Goal: Task Accomplishment & Management: Manage account settings

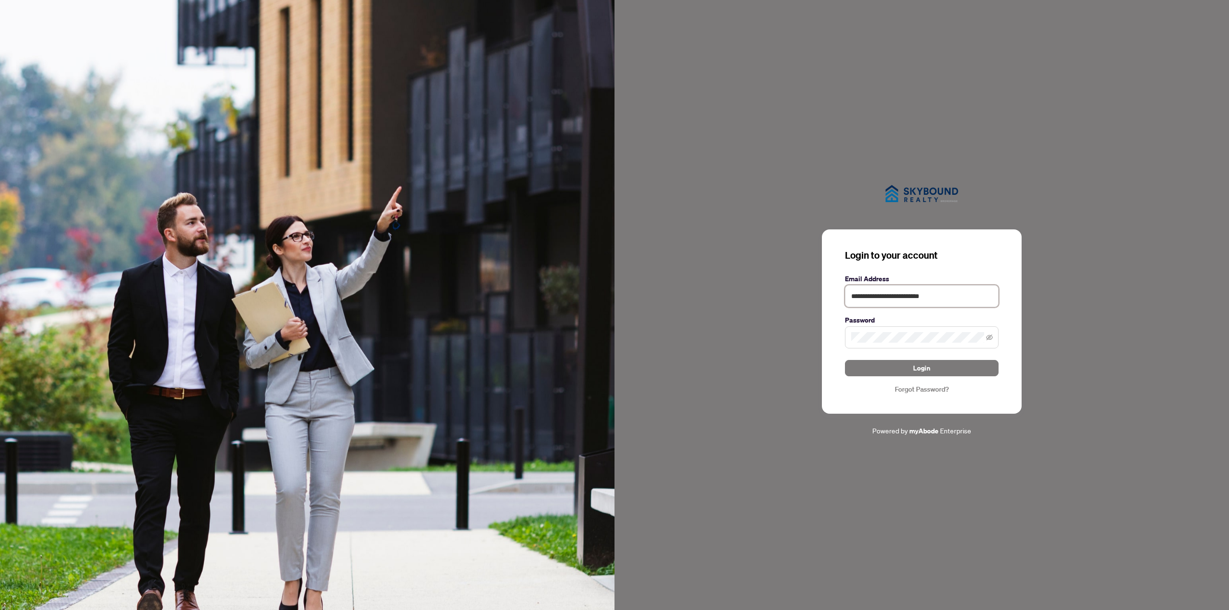
click at [864, 297] on input "**********" at bounding box center [922, 296] width 154 height 22
drag, startPoint x: 877, startPoint y: 299, endPoint x: 837, endPoint y: 292, distance: 40.5
click at [837, 292] on div "**********" at bounding box center [922, 322] width 200 height 184
type input "**********"
click at [895, 345] on span at bounding box center [922, 338] width 154 height 22
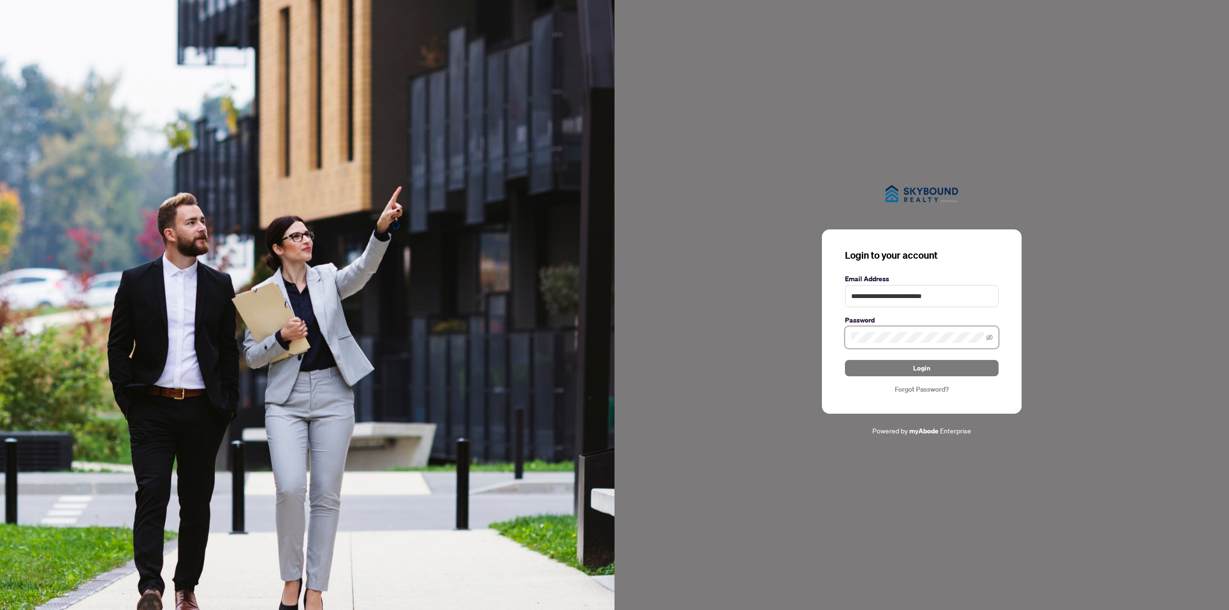
click at [842, 342] on div "**********" at bounding box center [922, 322] width 200 height 184
click at [865, 371] on button "Login" at bounding box center [922, 368] width 154 height 16
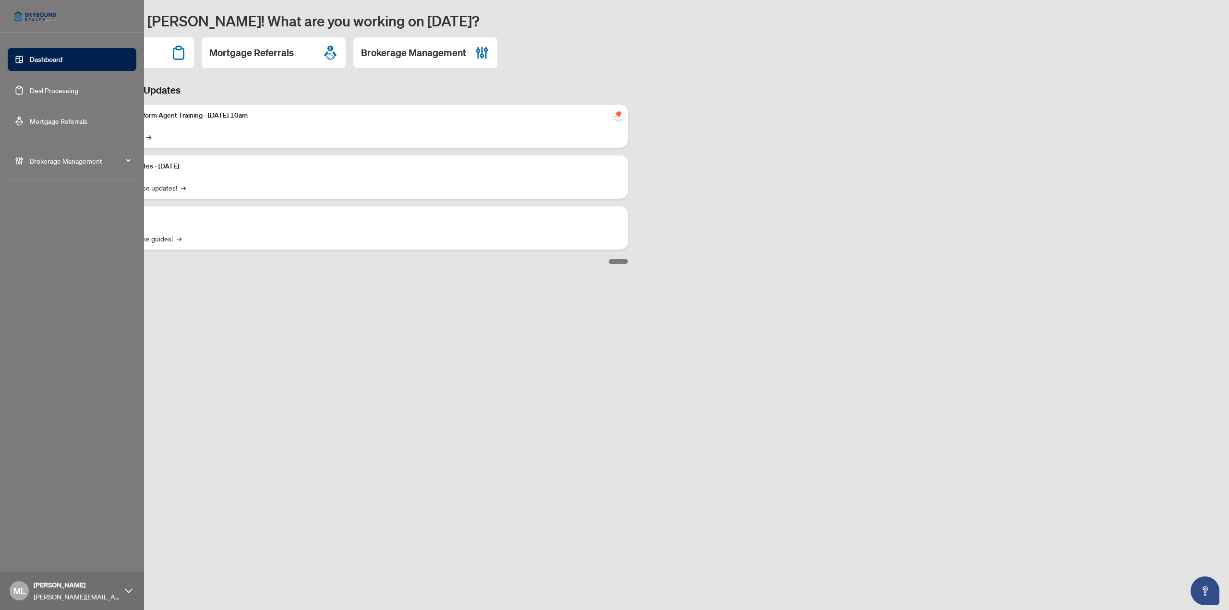
click at [52, 89] on link "Deal Processing" at bounding box center [54, 90] width 49 height 9
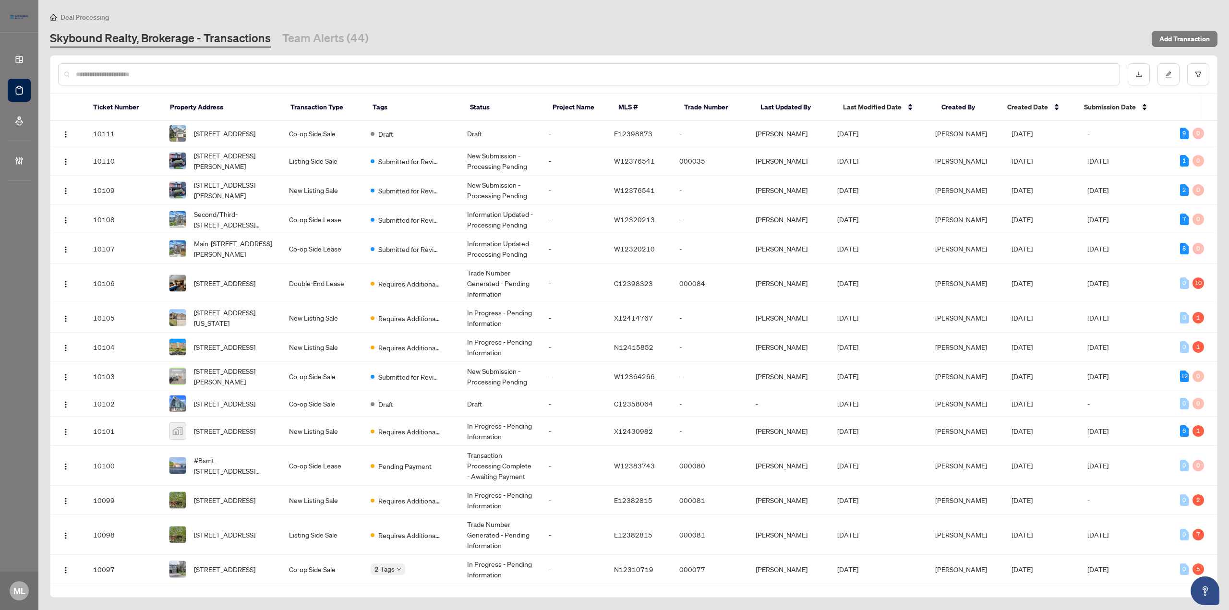
click at [158, 66] on div at bounding box center [589, 74] width 1062 height 22
click at [158, 72] on input "text" at bounding box center [594, 74] width 1036 height 11
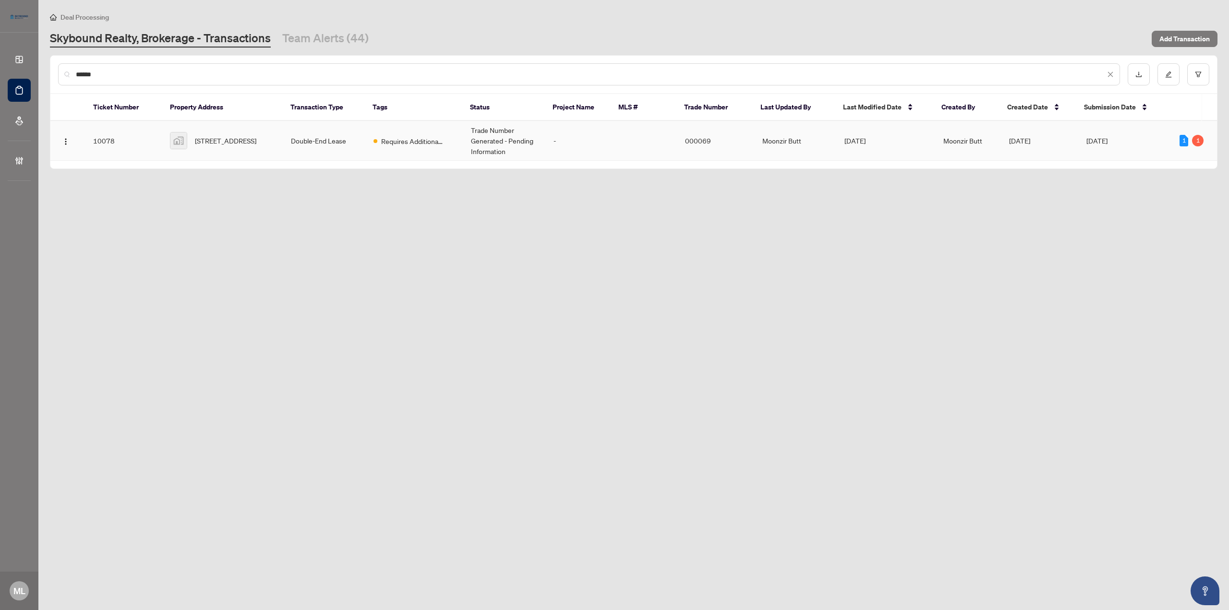
type input "******"
click at [233, 142] on span "3939 Duke of York Boulevard, Mississauga, ON, Canada" at bounding box center [225, 140] width 61 height 11
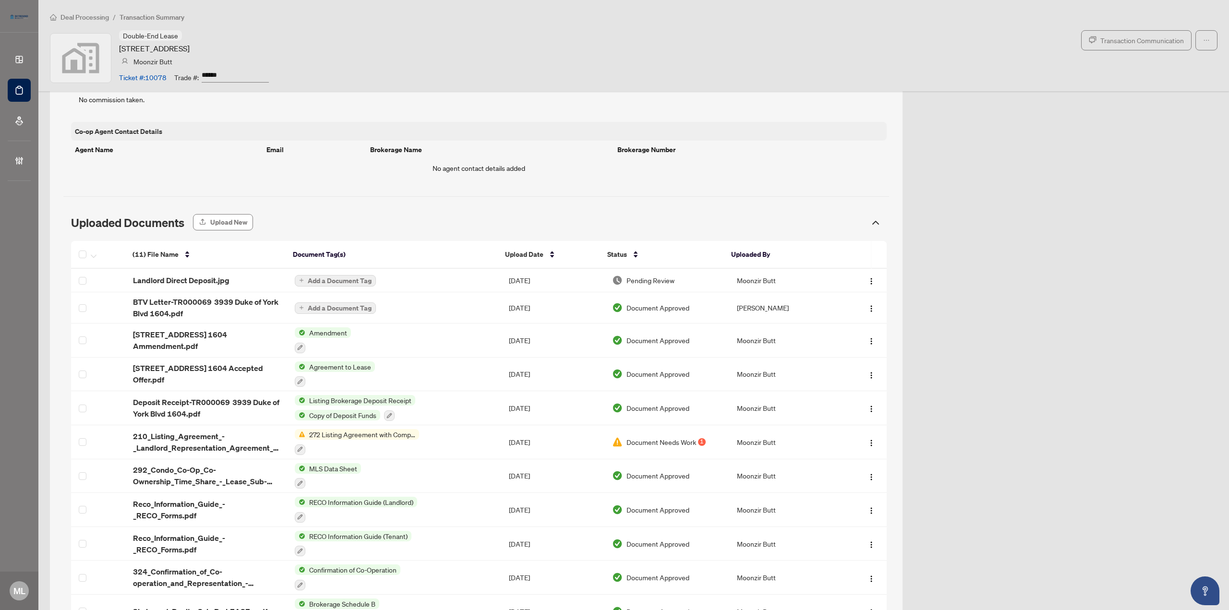
scroll to position [676, 0]
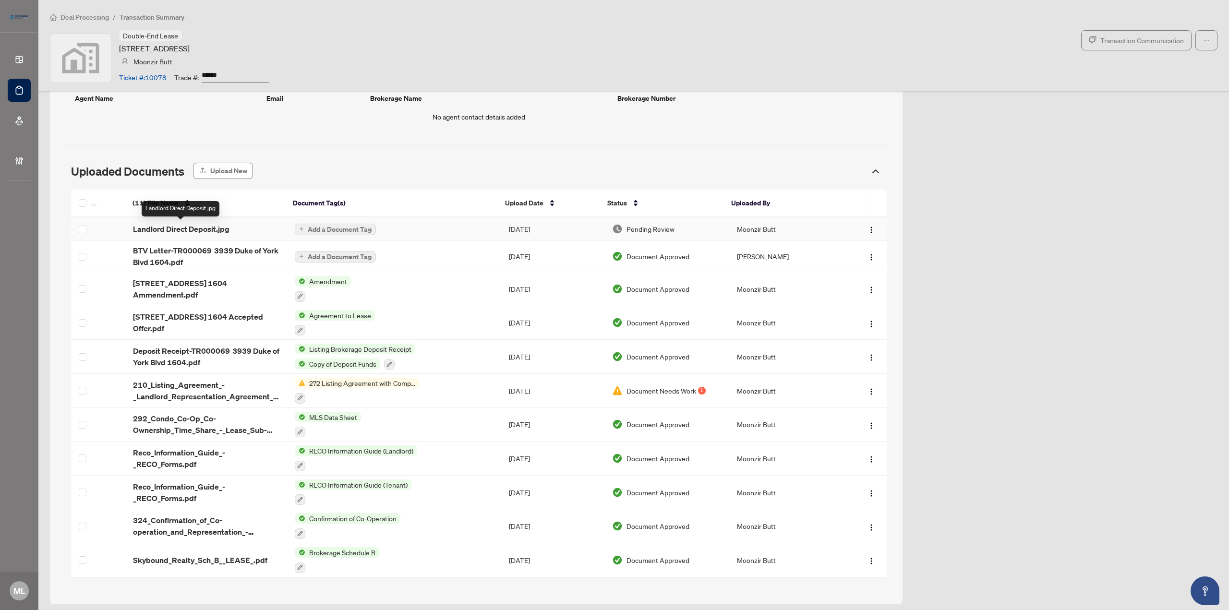
click at [201, 226] on div "(11) File Name Document Tag(s) Upload Date Status Uploaded By (11) File Name Do…" at bounding box center [479, 384] width 816 height 388
click at [207, 228] on span "Landlord Direct Deposit.jpg" at bounding box center [181, 229] width 97 height 12
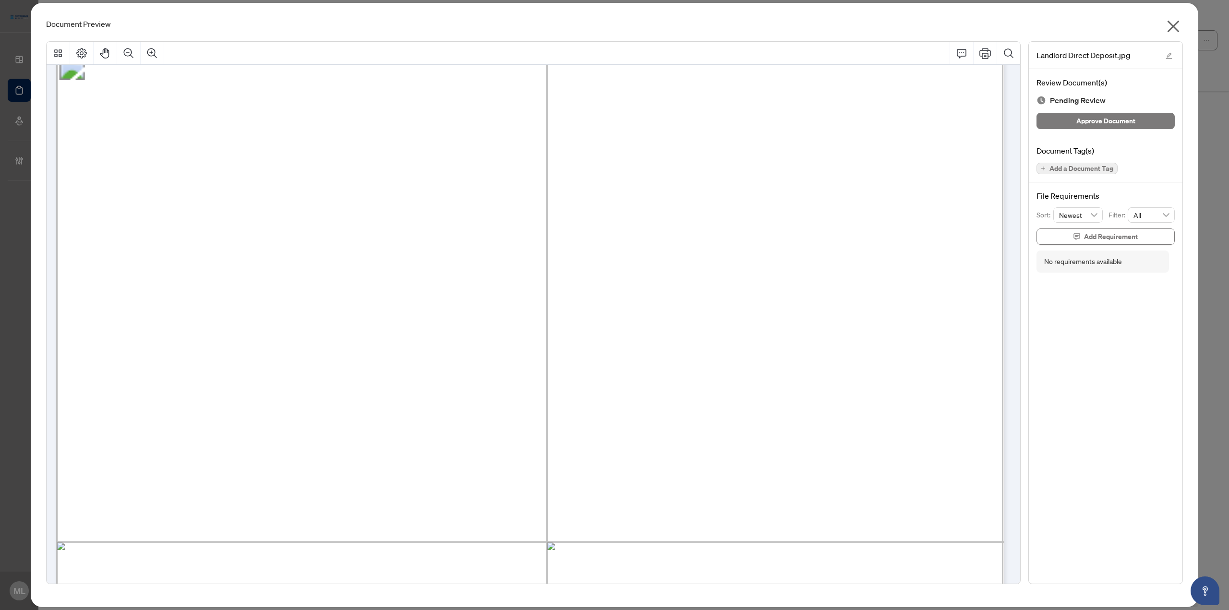
scroll to position [0, 0]
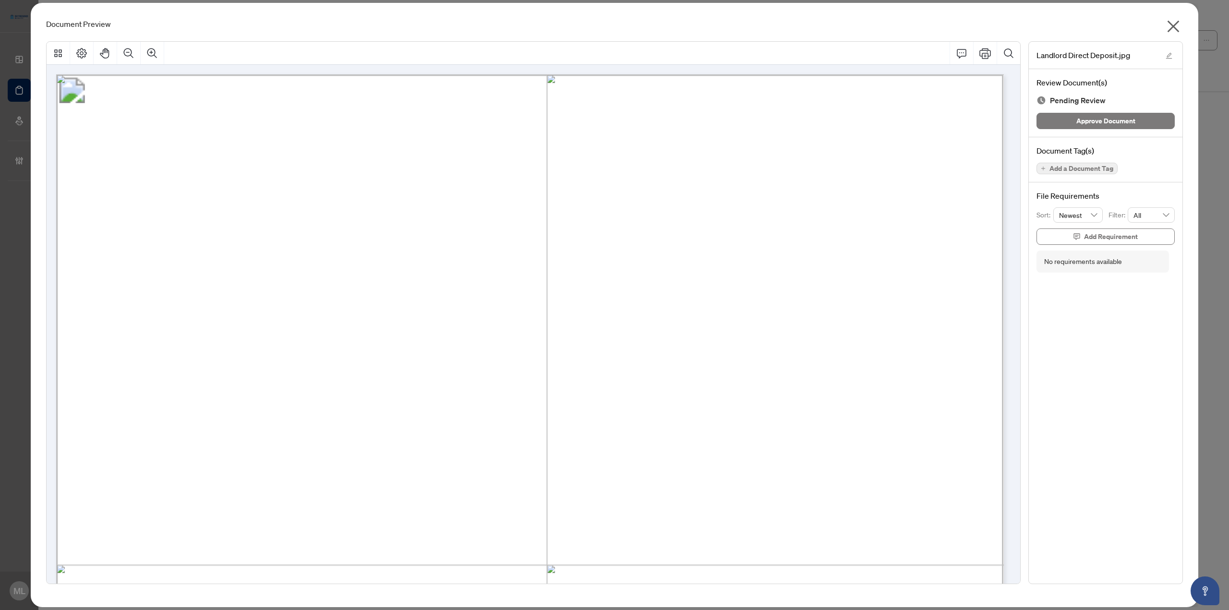
click at [1104, 166] on span "Add a Document Tag" at bounding box center [1082, 168] width 64 height 7
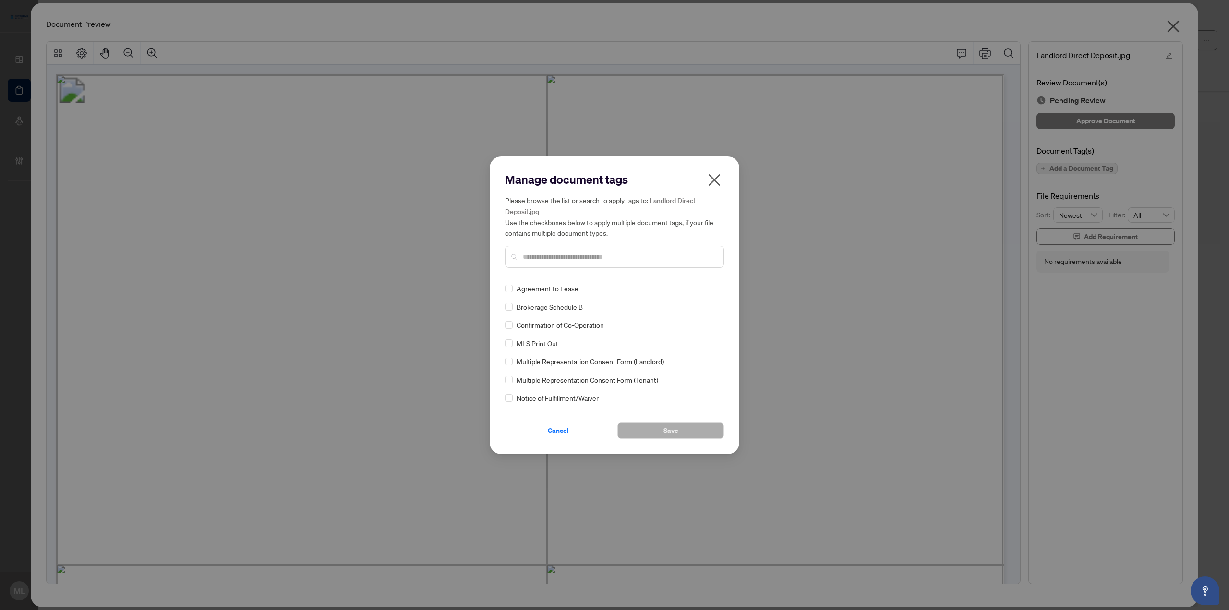
click at [552, 432] on span "Cancel" at bounding box center [558, 430] width 21 height 15
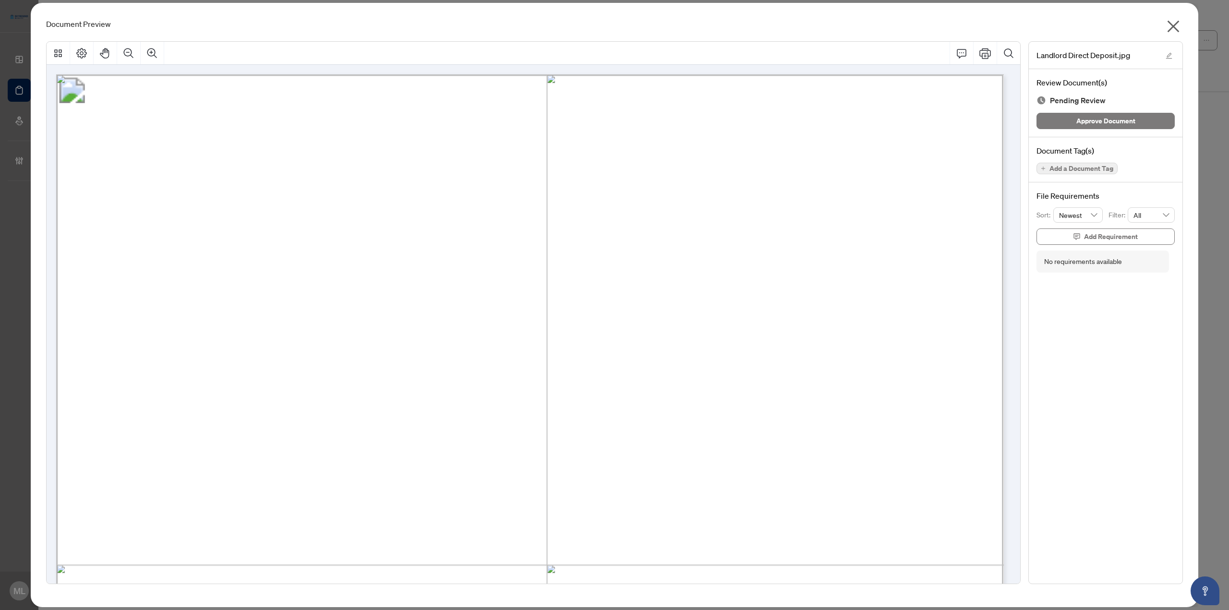
click at [1174, 27] on icon "close" at bounding box center [1173, 26] width 15 height 15
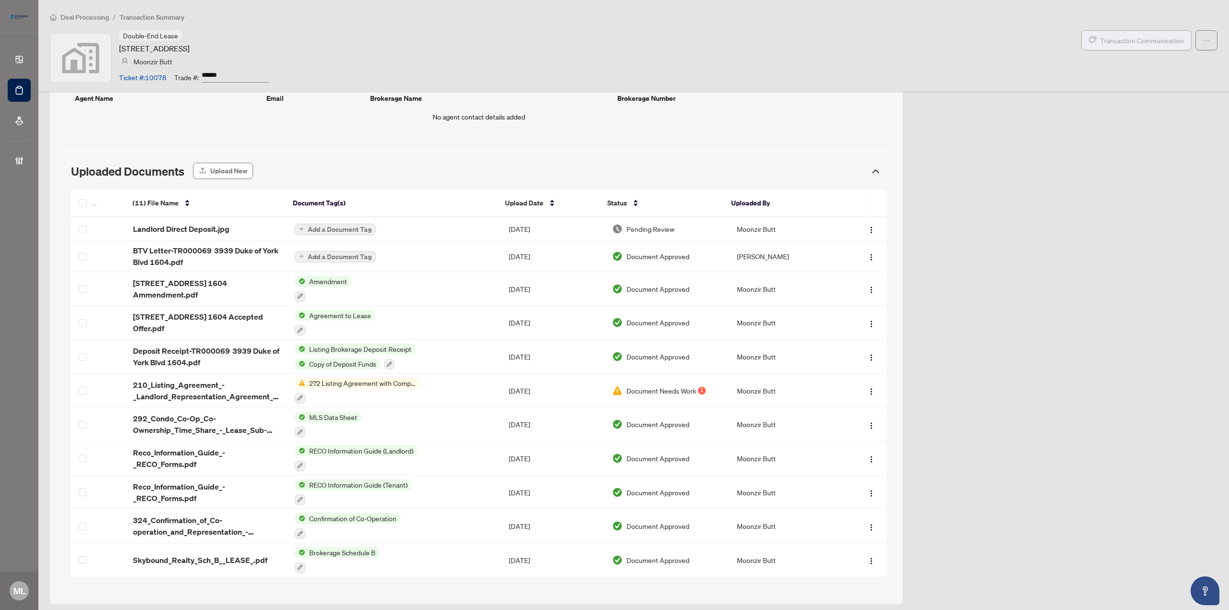
click at [1137, 43] on span "Transaction Communication" at bounding box center [1143, 40] width 84 height 11
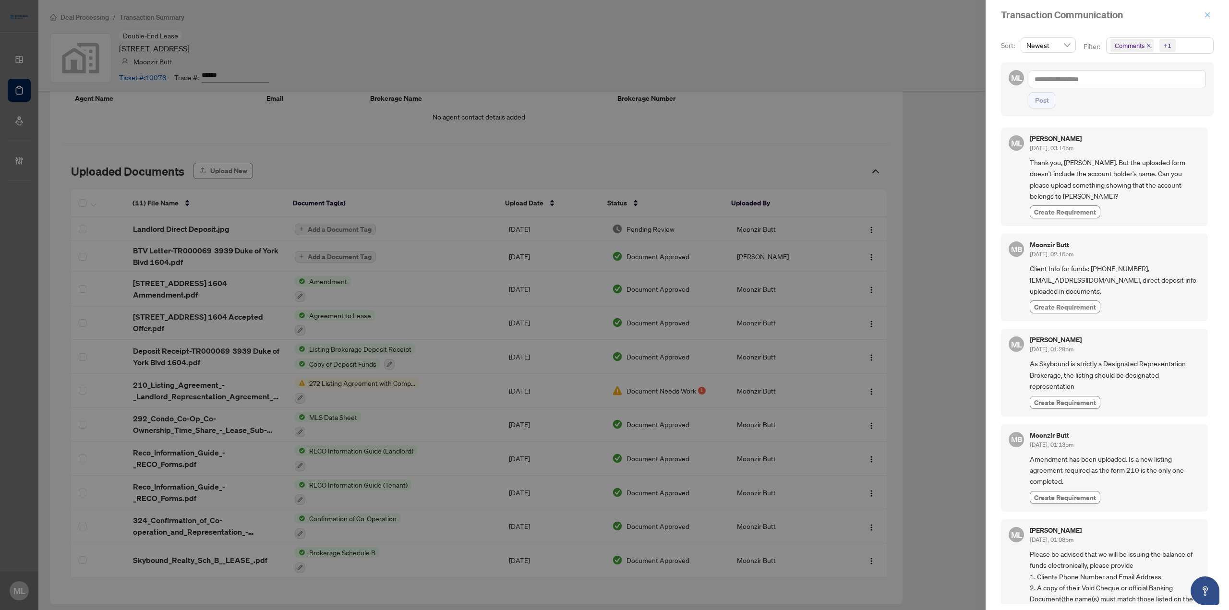
click at [1204, 15] on button "button" at bounding box center [1208, 15] width 12 height 12
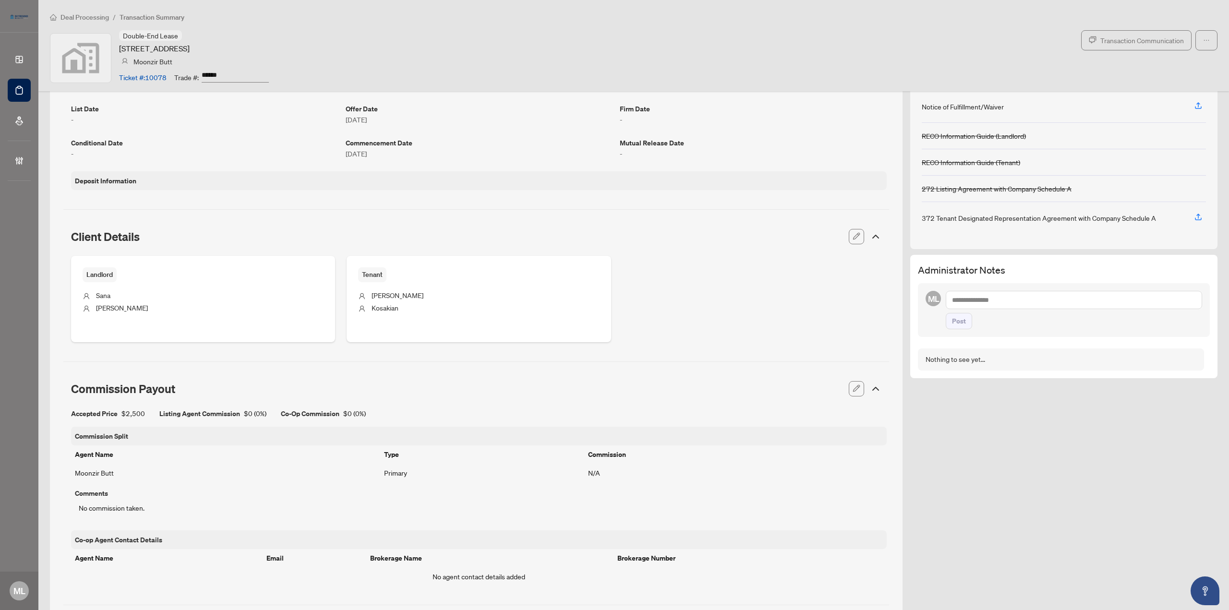
scroll to position [195, 0]
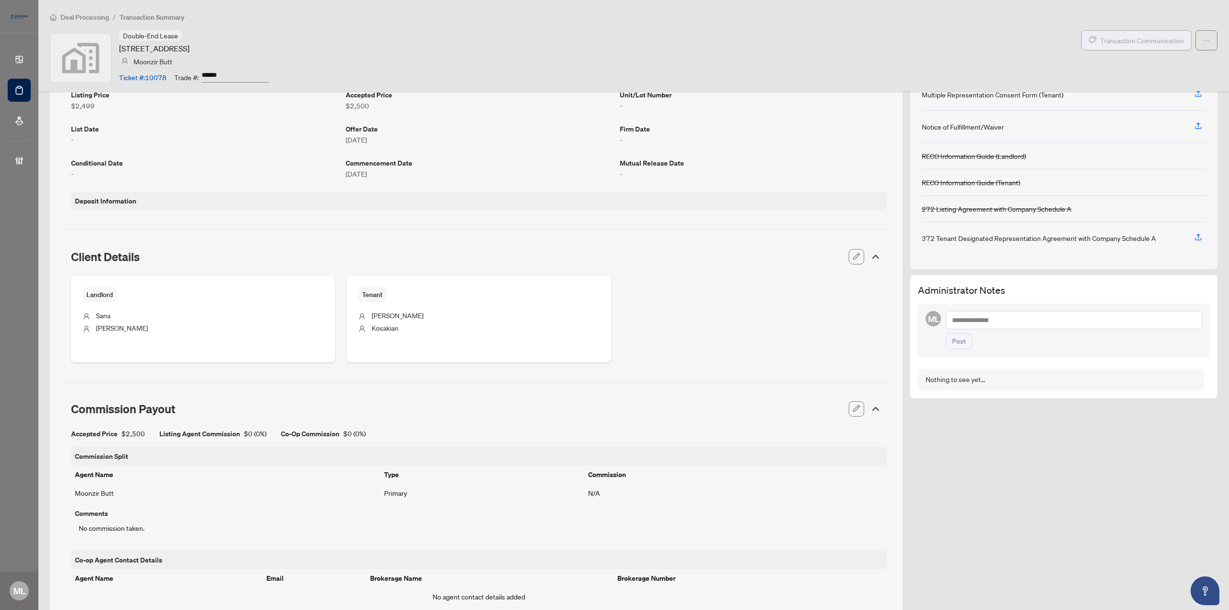
click at [1116, 41] on span "Transaction Communication" at bounding box center [1143, 40] width 84 height 11
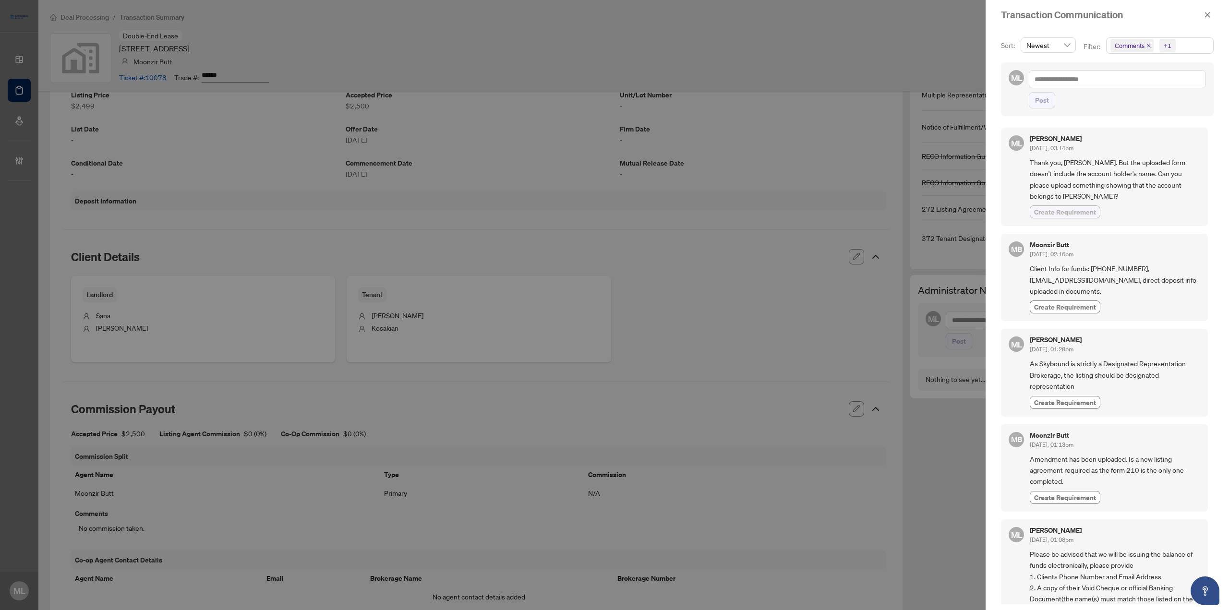
click at [1082, 212] on span "Create Requirement" at bounding box center [1065, 212] width 62 height 10
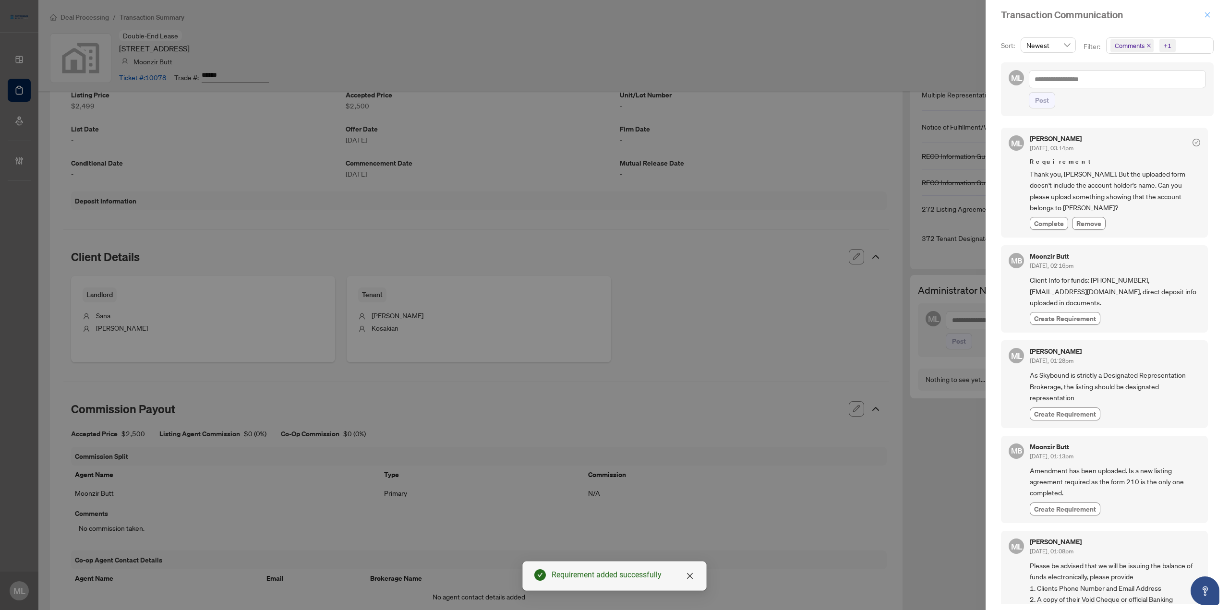
click at [1204, 14] on icon "close" at bounding box center [1207, 15] width 7 height 7
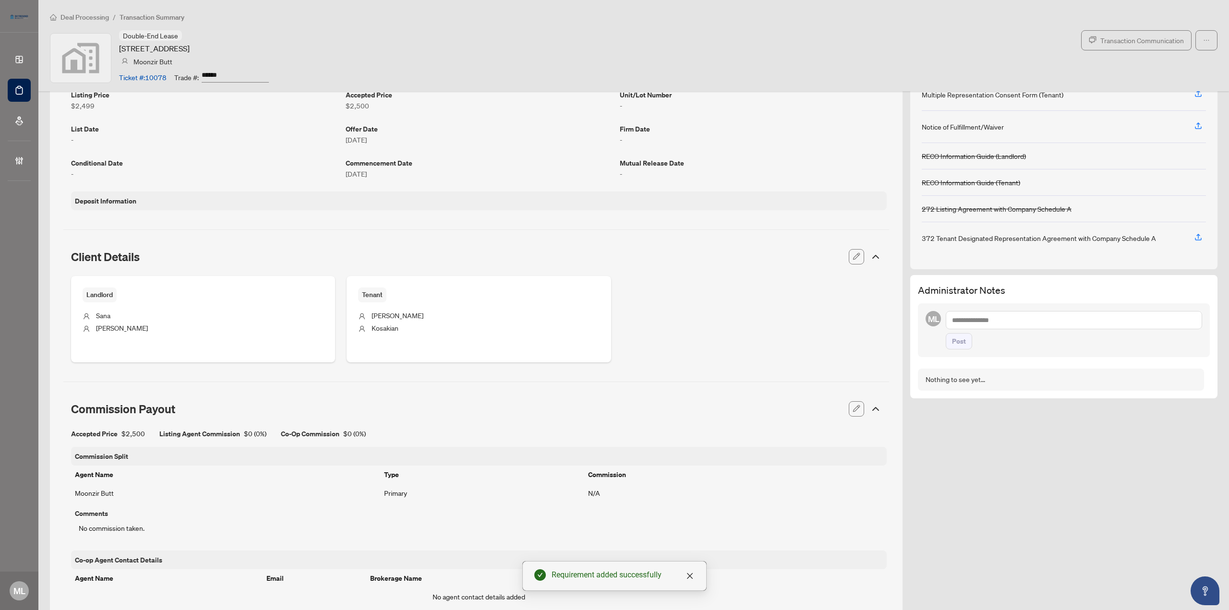
scroll to position [0, 0]
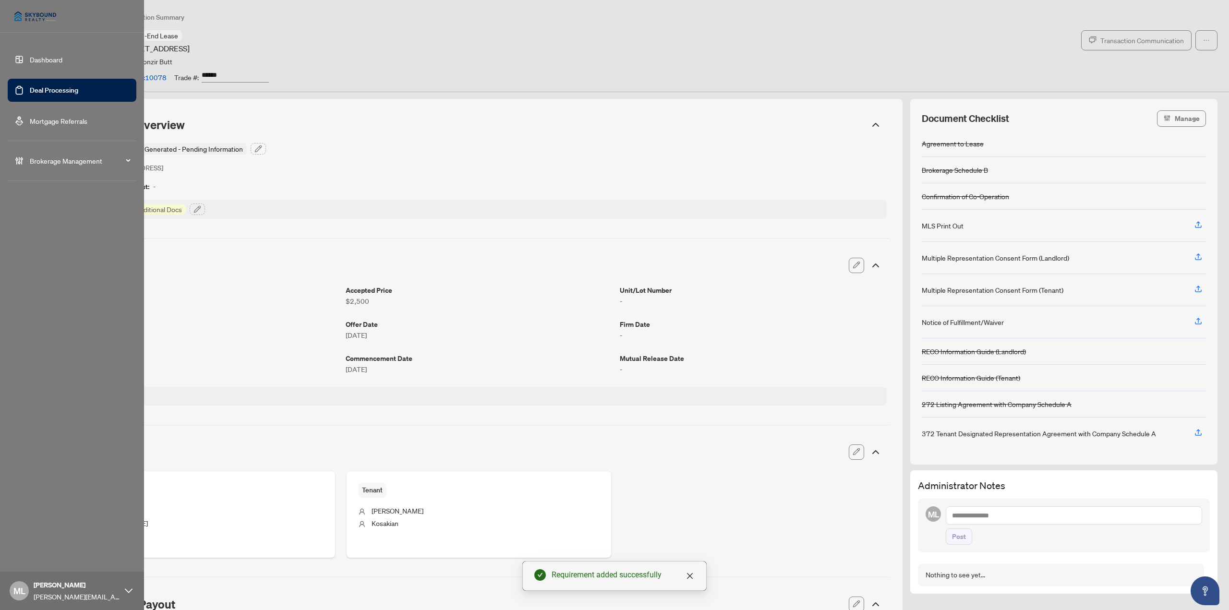
click at [48, 86] on link "Deal Processing" at bounding box center [54, 90] width 49 height 9
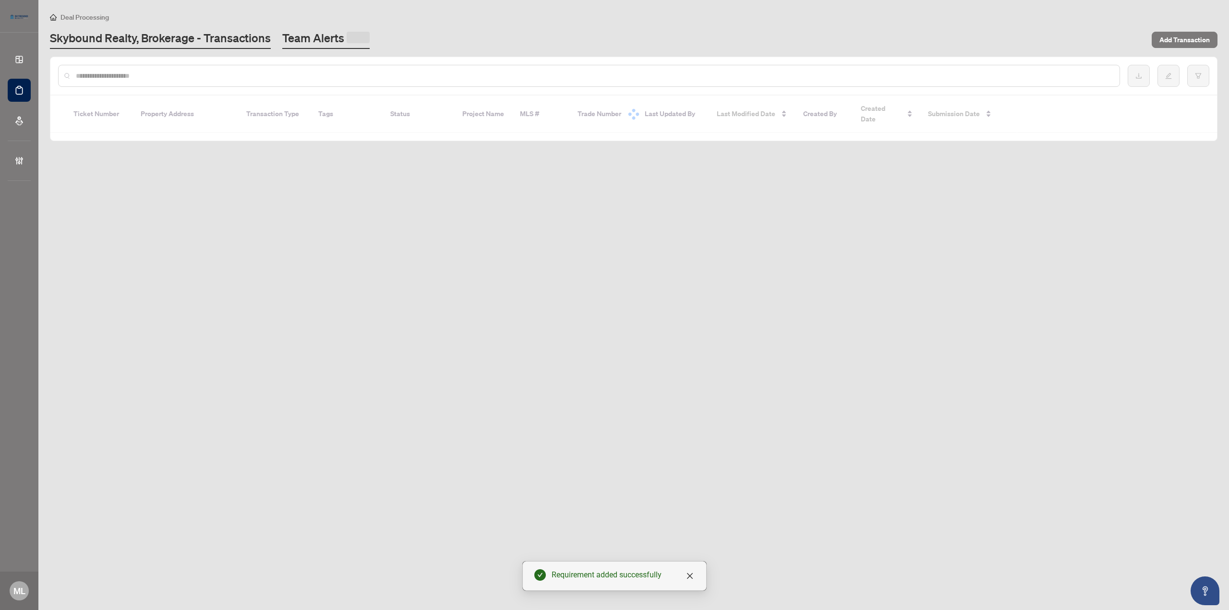
click at [331, 36] on link "Team Alerts" at bounding box center [325, 39] width 87 height 19
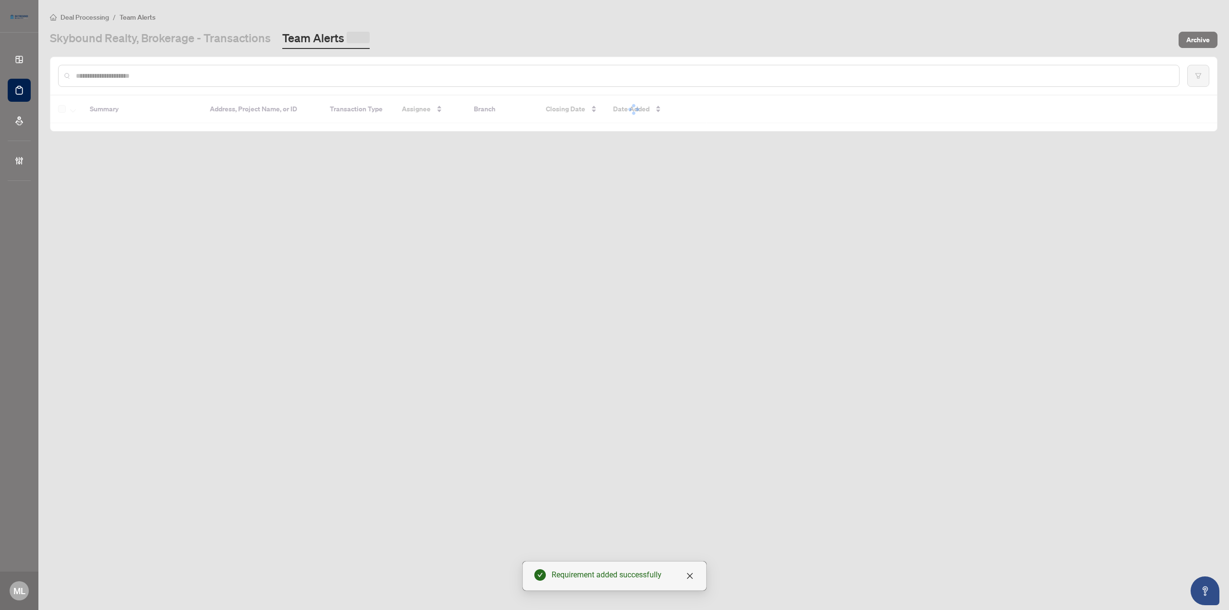
click at [308, 73] on input "text" at bounding box center [624, 76] width 1096 height 11
type input "****"
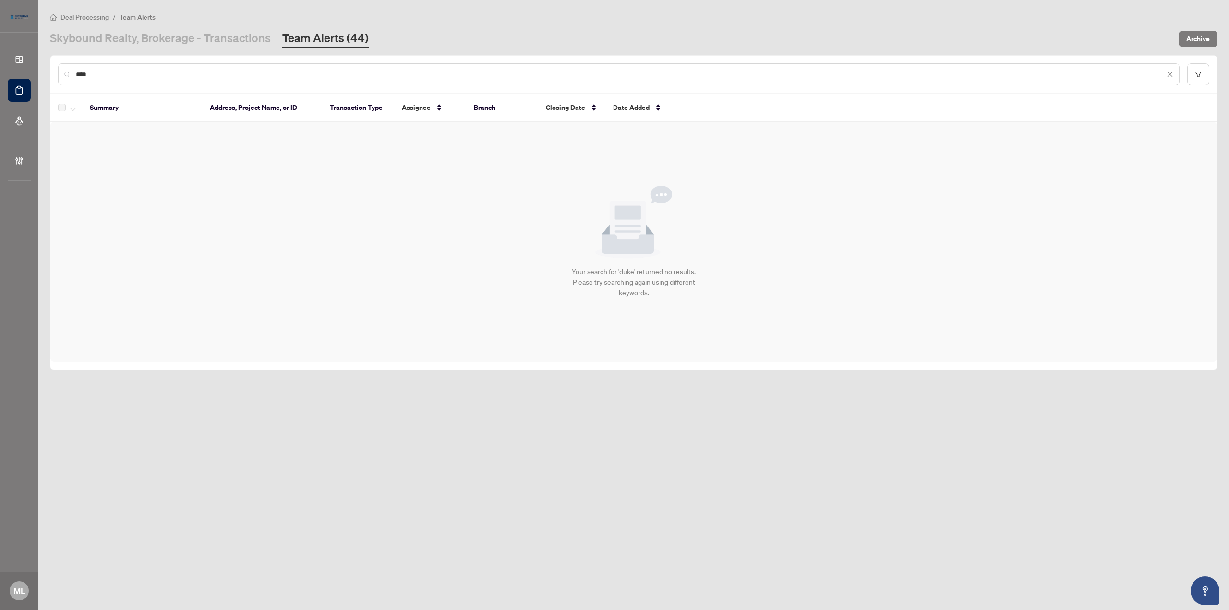
drag, startPoint x: 87, startPoint y: 71, endPoint x: 30, endPoint y: 77, distance: 57.0
click at [30, 77] on div "Dashboard Deal Processing Mortgage Referrals Brokerage Management ML Michelle L…" at bounding box center [614, 305] width 1229 height 610
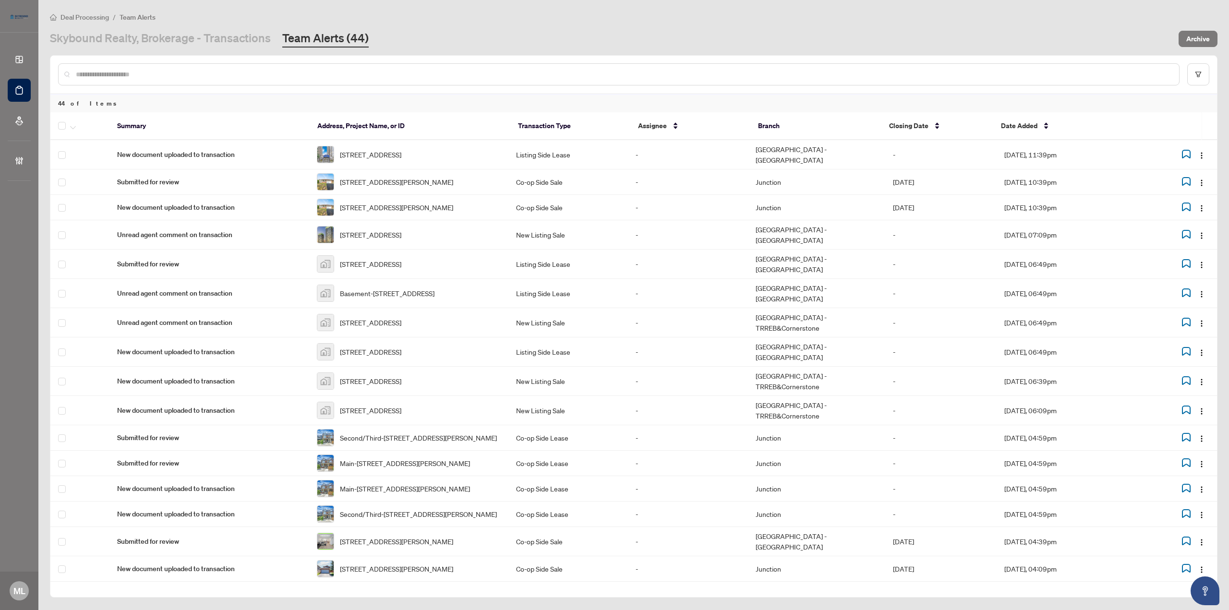
click at [155, 48] on main "Deal Processing / Team Alerts Skybound Realty, Brokerage - Transactions Team Al…" at bounding box center [633, 305] width 1191 height 610
click at [166, 37] on link "Skybound Realty, Brokerage - Transactions" at bounding box center [160, 38] width 221 height 17
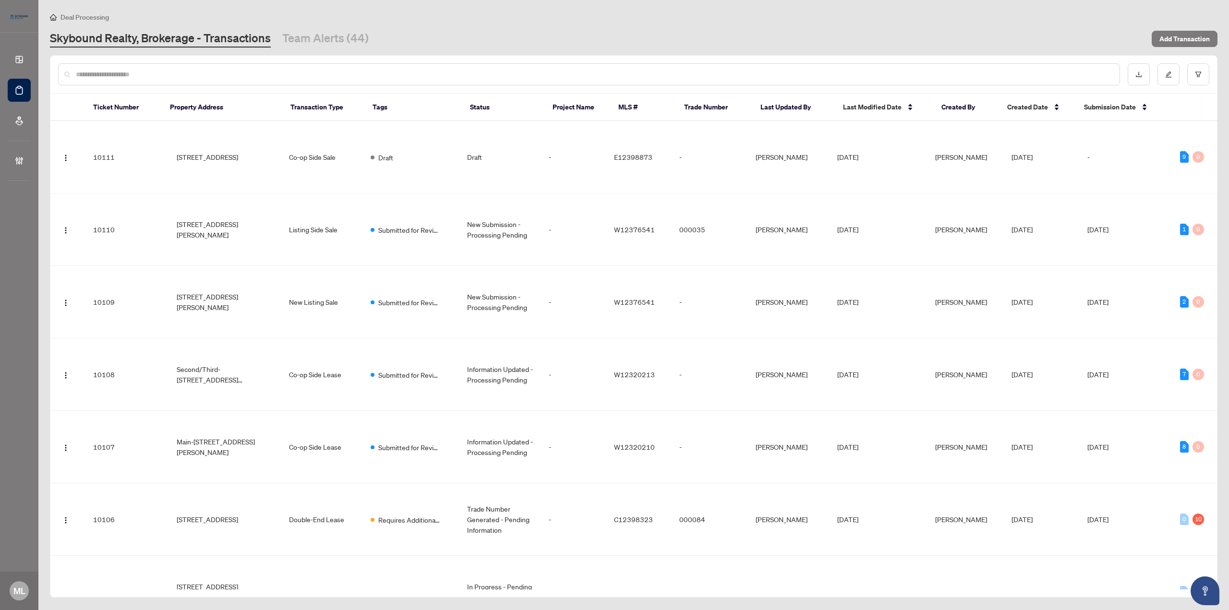
click at [166, 73] on input "text" at bounding box center [594, 74] width 1036 height 11
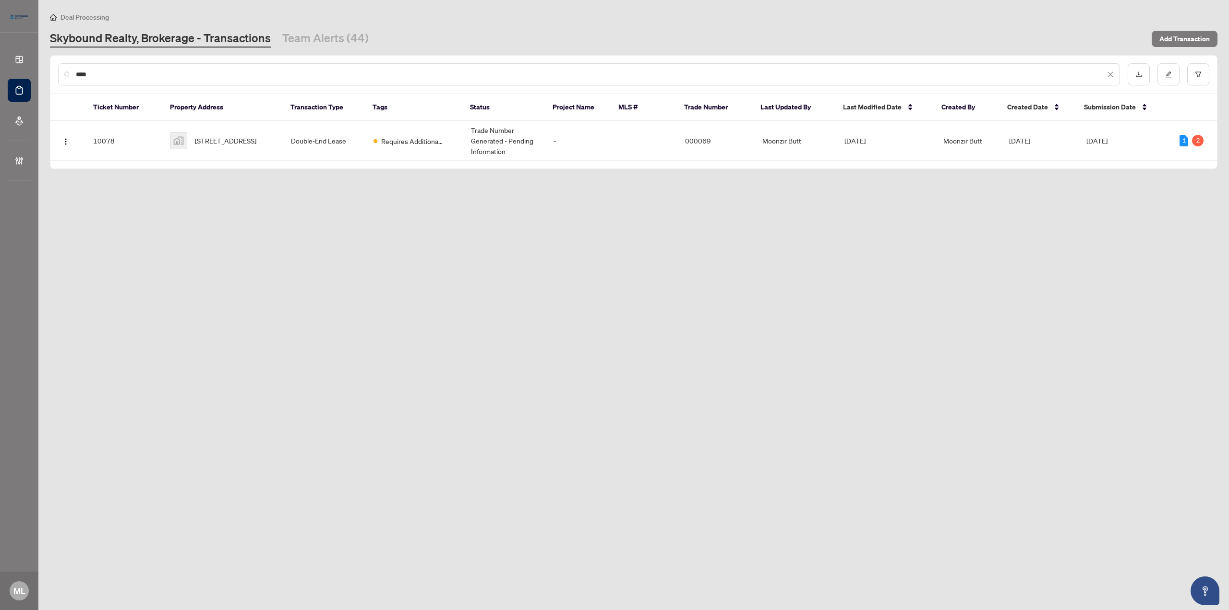
type input "****"
click at [312, 140] on td "Double-End Lease" at bounding box center [324, 141] width 83 height 40
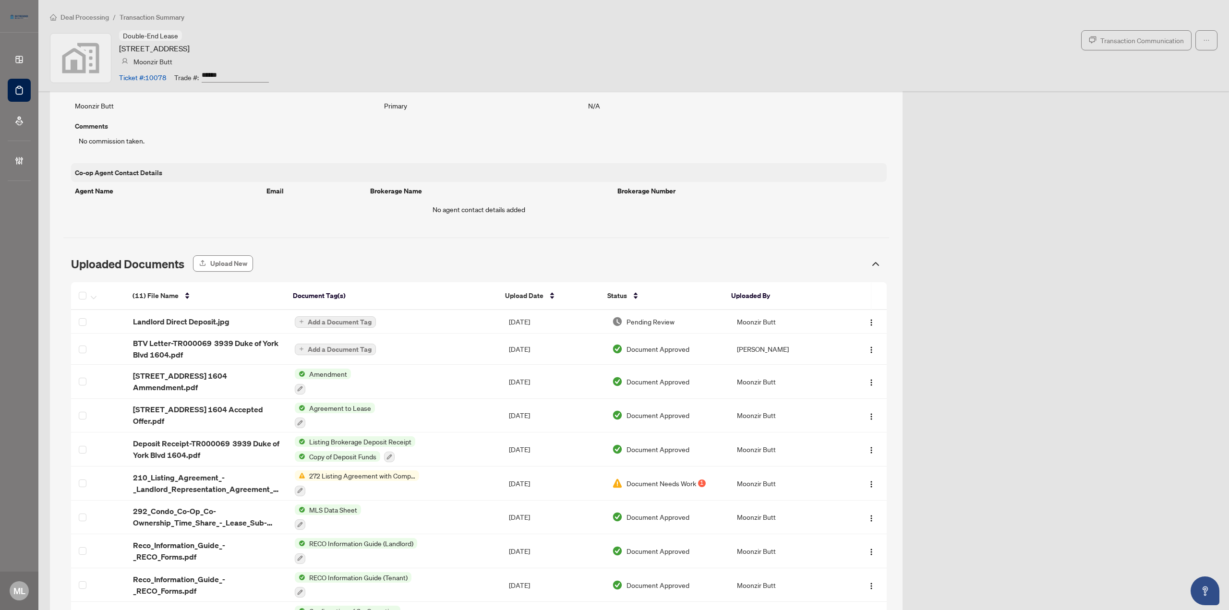
scroll to position [672, 0]
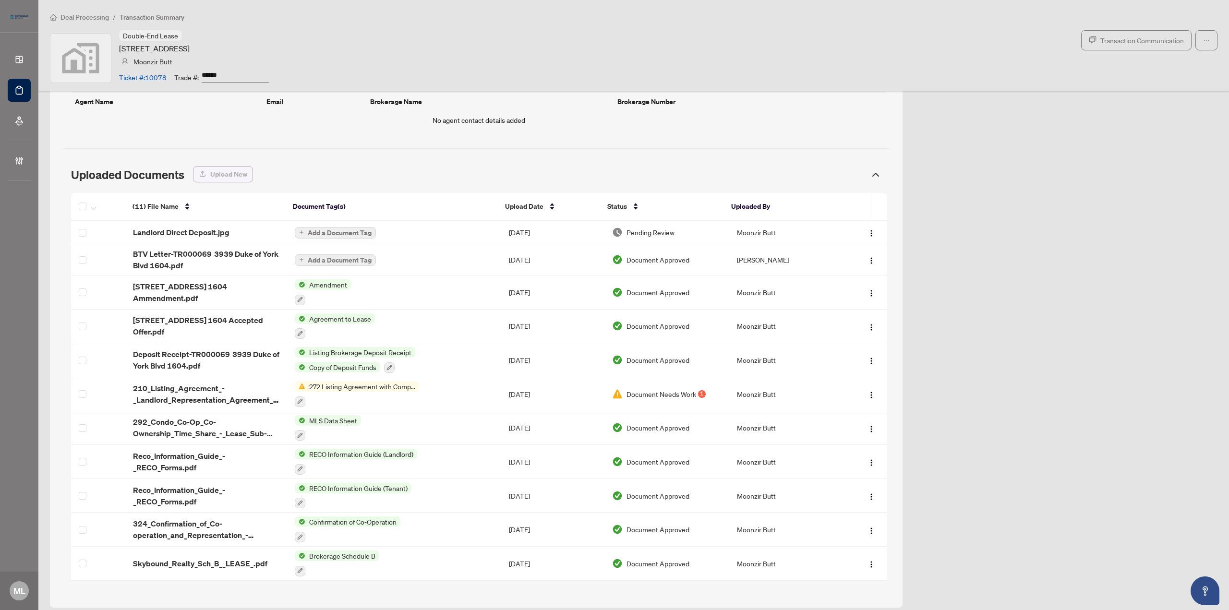
click at [229, 170] on span "Upload New" at bounding box center [228, 174] width 37 height 15
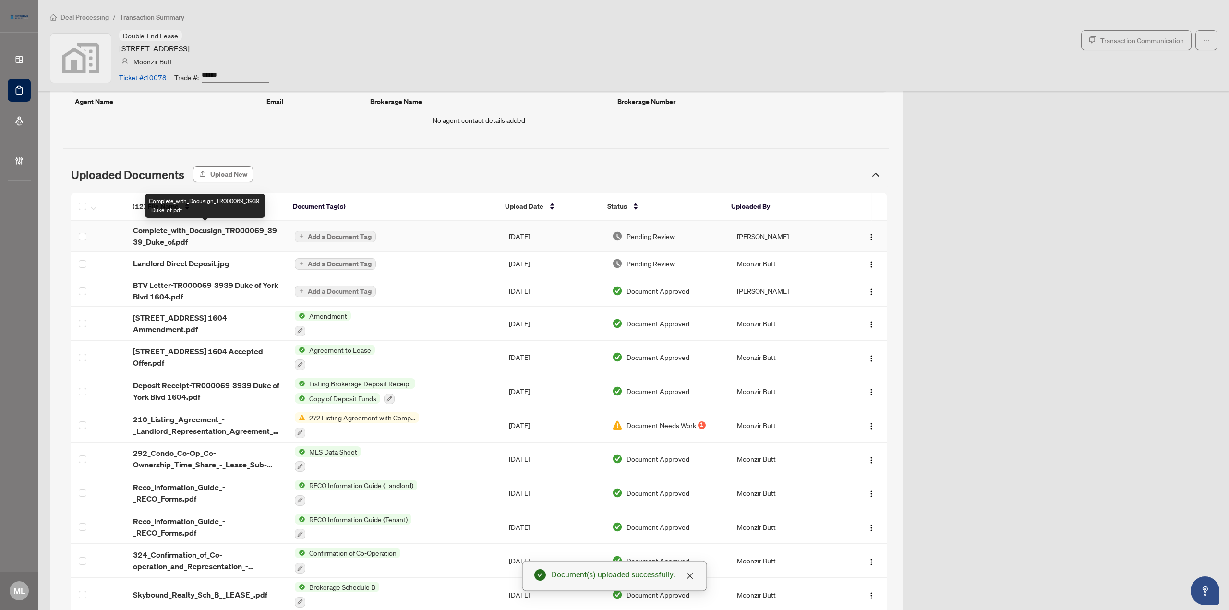
click at [233, 229] on span "Complete_with_Docusign_TR000069_3939_Duke_of.pdf" at bounding box center [206, 236] width 146 height 23
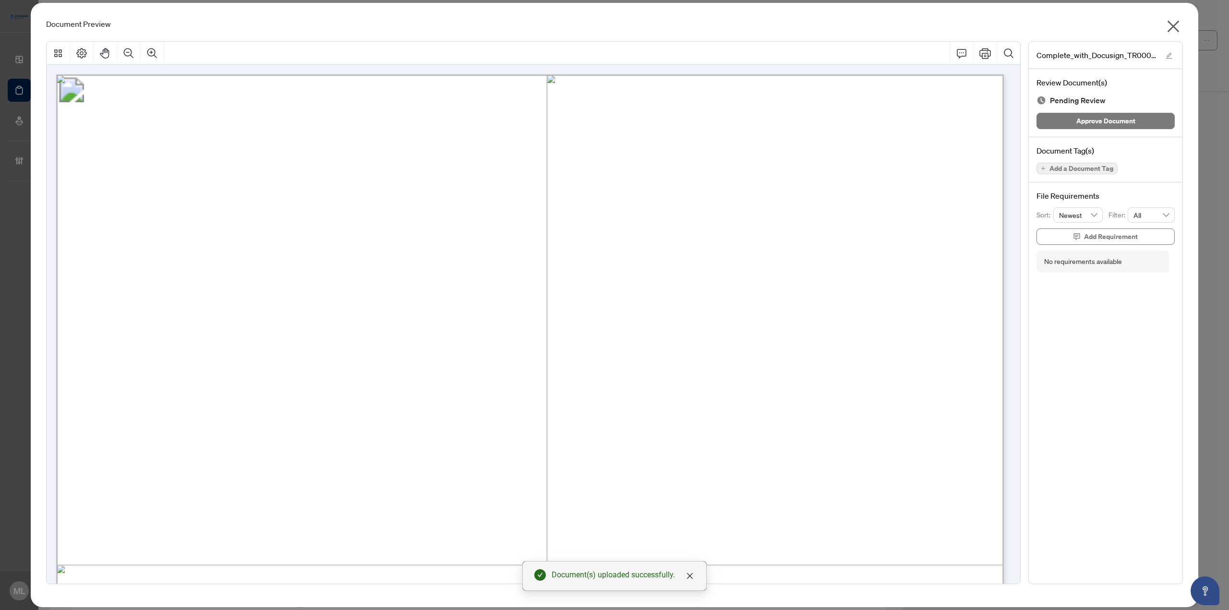
click at [1102, 167] on span "Add a Document Tag" at bounding box center [1082, 168] width 64 height 7
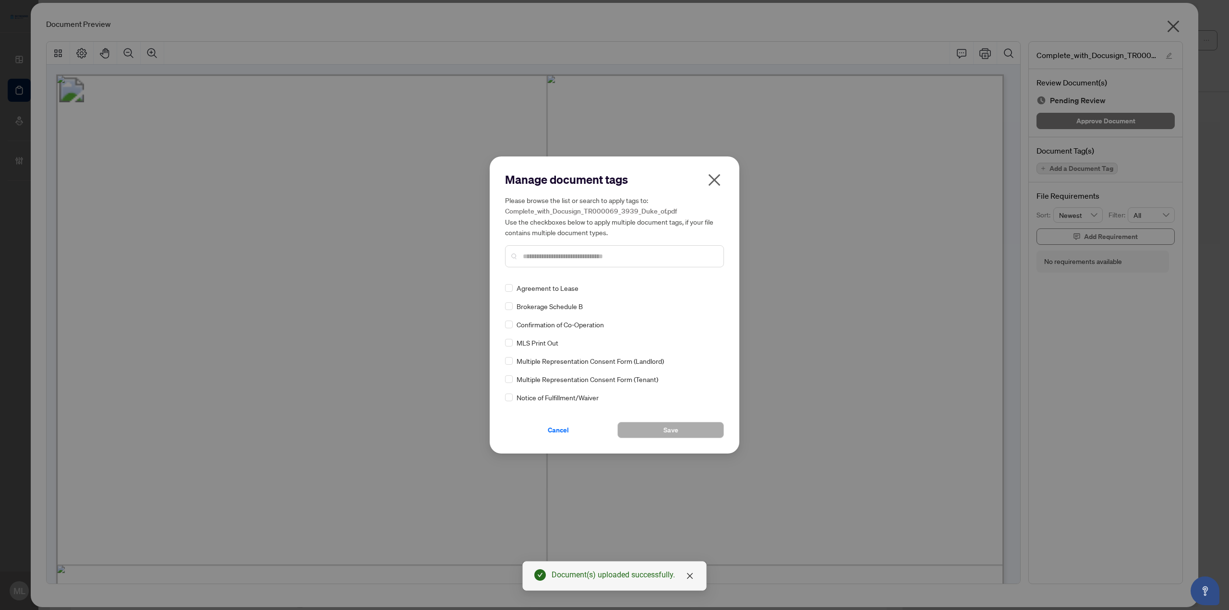
click at [612, 242] on div "Please browse the list or search to apply tags to: Complete_with_Docusign_TR000…" at bounding box center [614, 231] width 219 height 73
click at [604, 259] on input "text" at bounding box center [619, 256] width 193 height 11
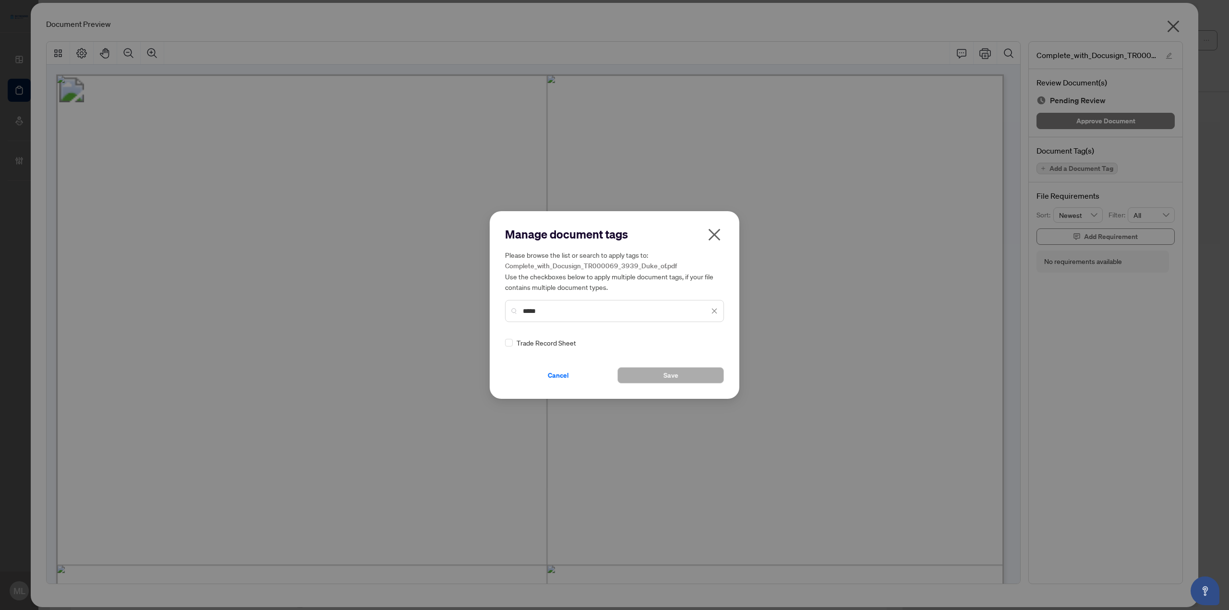
type input "*****"
click at [712, 342] on icon at bounding box center [715, 343] width 6 height 4
click at [671, 389] on div "Approved" at bounding box center [676, 390] width 61 height 11
click at [689, 371] on button "Save" at bounding box center [671, 375] width 107 height 16
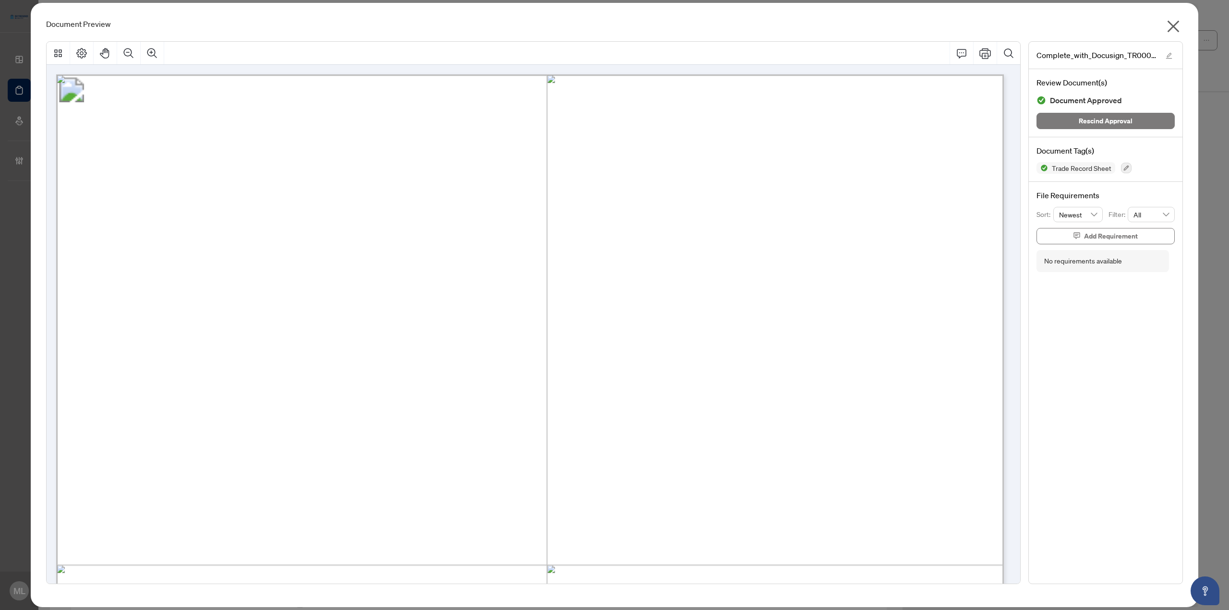
drag, startPoint x: 1183, startPoint y: 17, endPoint x: 1180, endPoint y: 21, distance: 5.8
click at [1183, 18] on div "Document Preview Complete_with_Docusign_TR000069_3939_Duke_of.pdf Review Docume…" at bounding box center [615, 305] width 1168 height 605
click at [1175, 22] on icon "close" at bounding box center [1173, 26] width 15 height 15
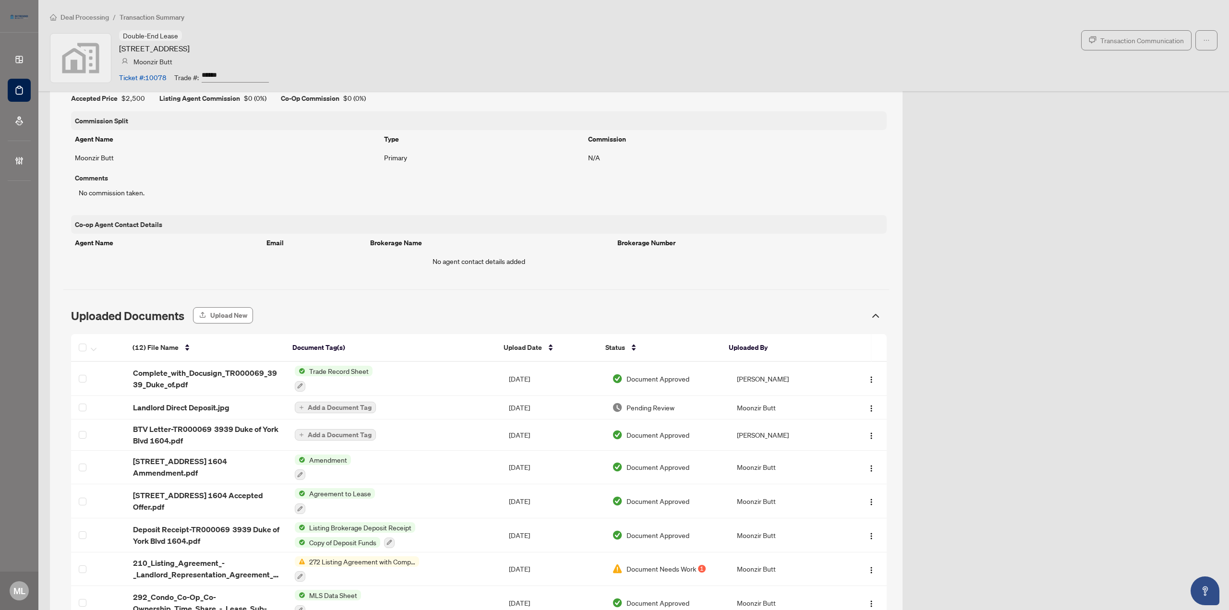
scroll to position [528, 0]
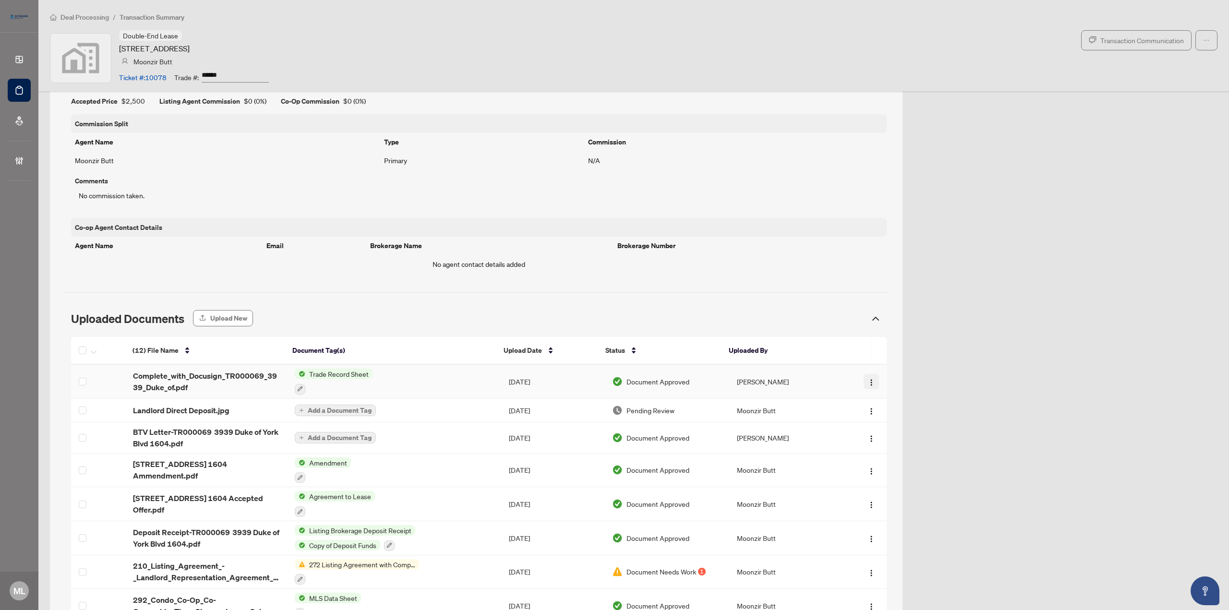
click at [864, 381] on button "button" at bounding box center [871, 381] width 15 height 15
click at [890, 463] on span "Document Permissions" at bounding box center [908, 461] width 92 height 11
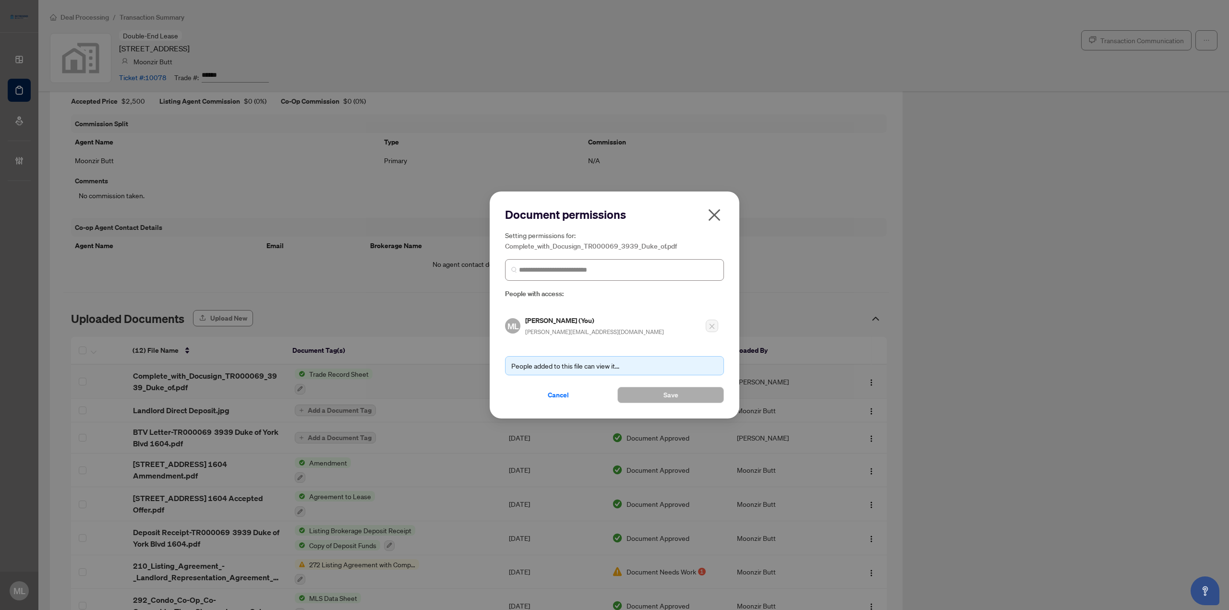
click at [608, 265] on span at bounding box center [614, 270] width 219 height 22
type input "****"
click at [549, 297] on h5 "Moonzir Butt" at bounding box center [580, 292] width 94 height 11
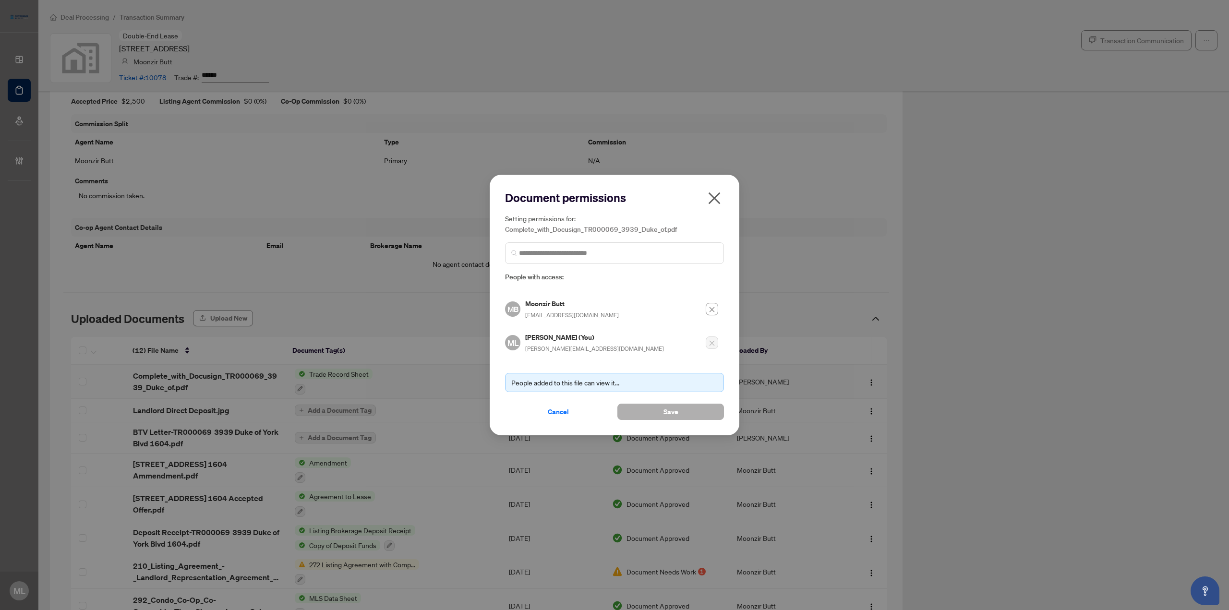
click at [657, 408] on button "Save" at bounding box center [671, 412] width 107 height 16
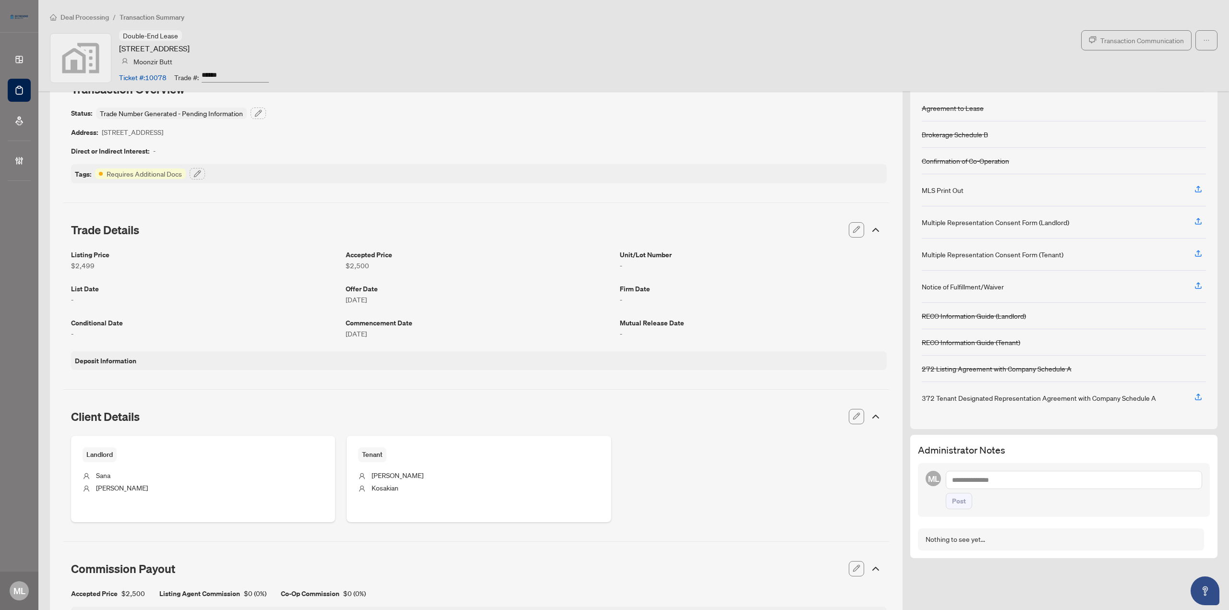
scroll to position [0, 0]
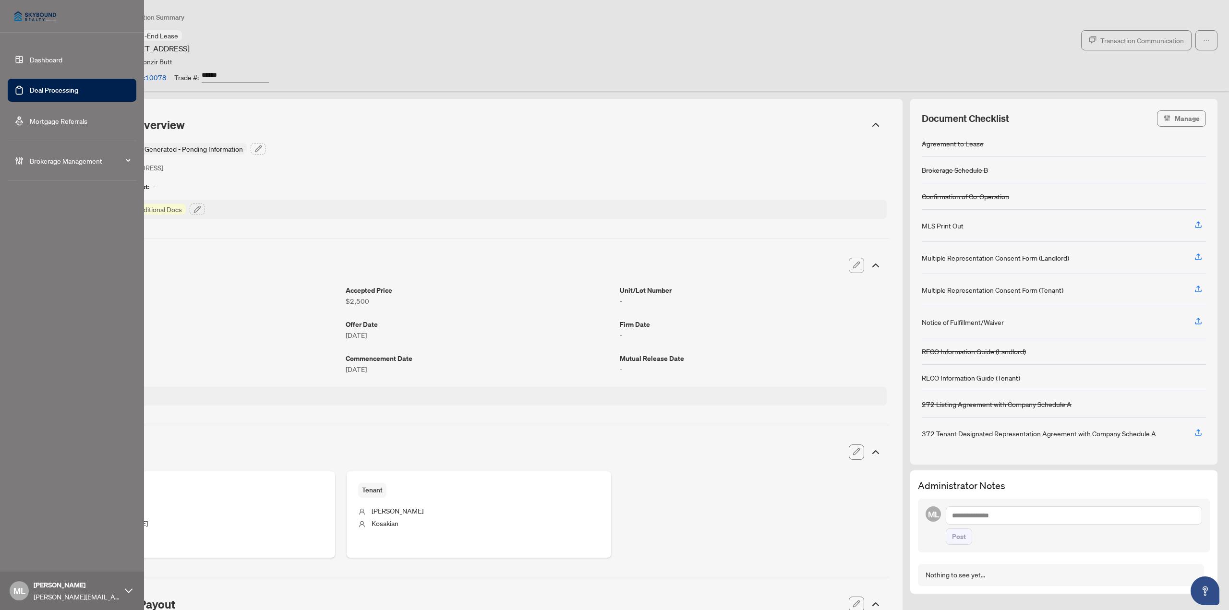
click at [32, 86] on link "Deal Processing" at bounding box center [54, 90] width 49 height 9
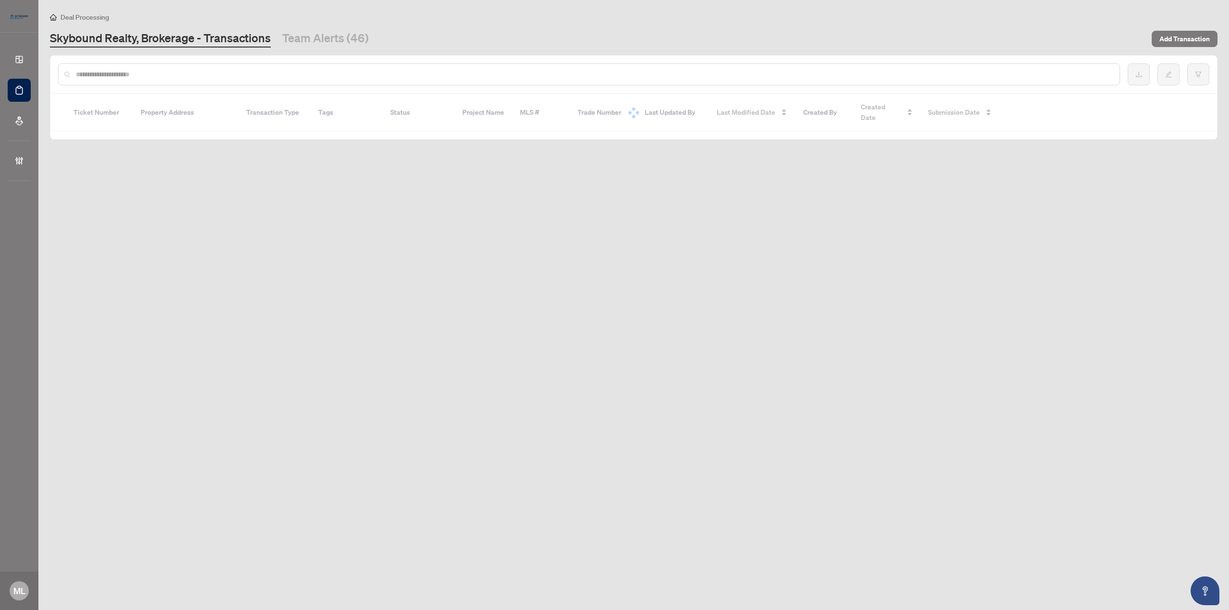
click at [231, 73] on input "text" at bounding box center [594, 74] width 1036 height 11
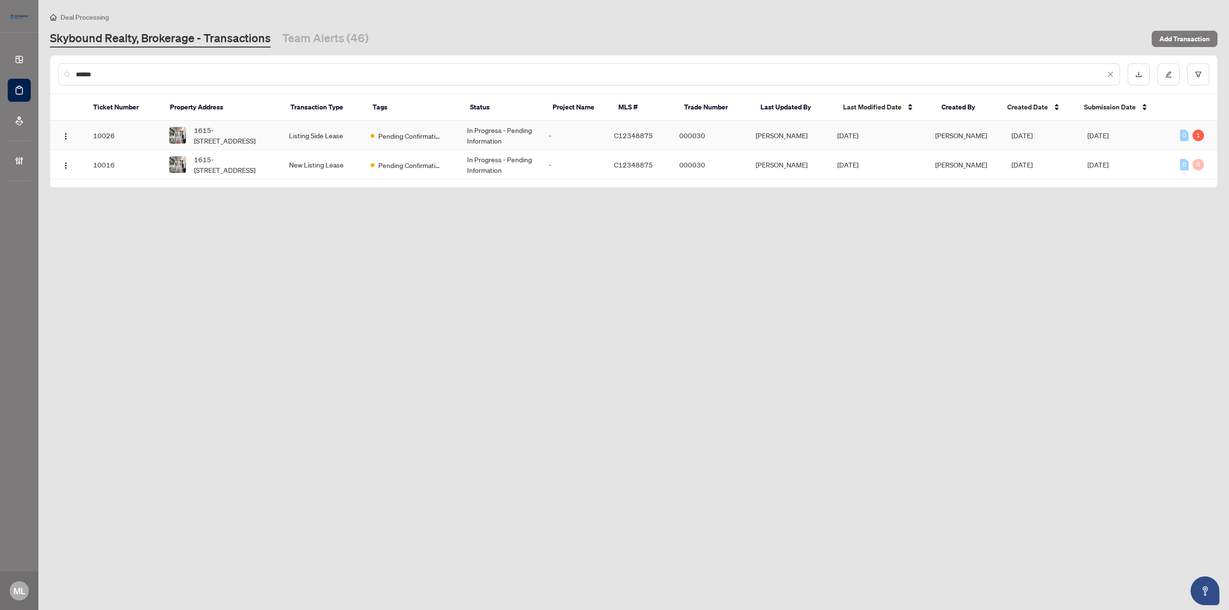
type input "******"
click at [312, 142] on td "Listing Side Lease" at bounding box center [322, 135] width 82 height 29
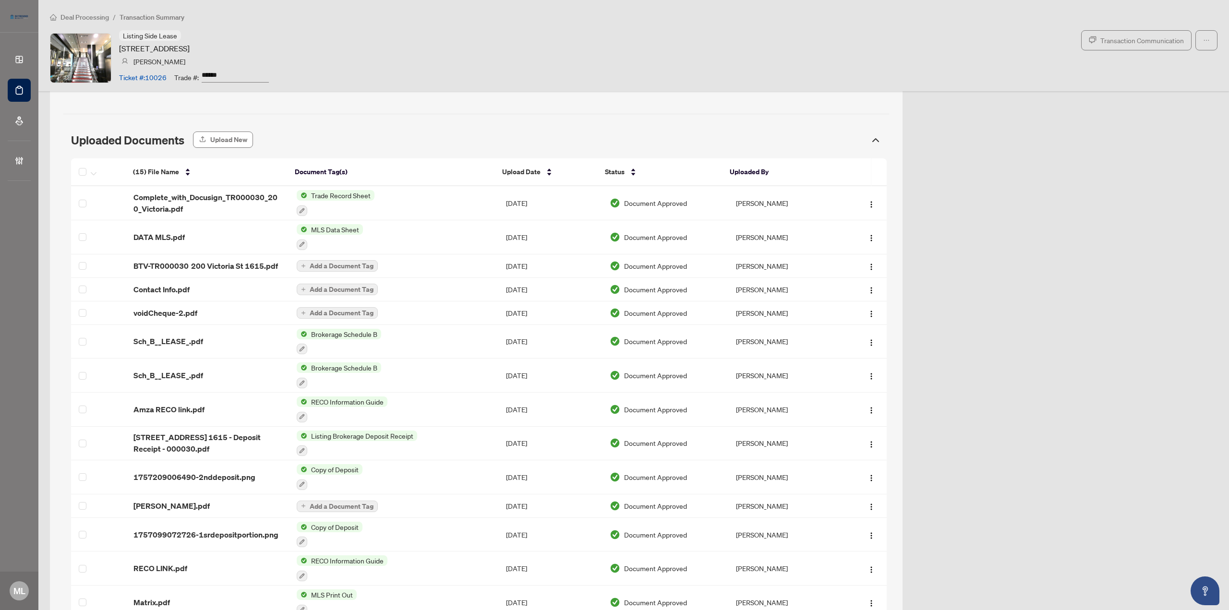
scroll to position [864, 0]
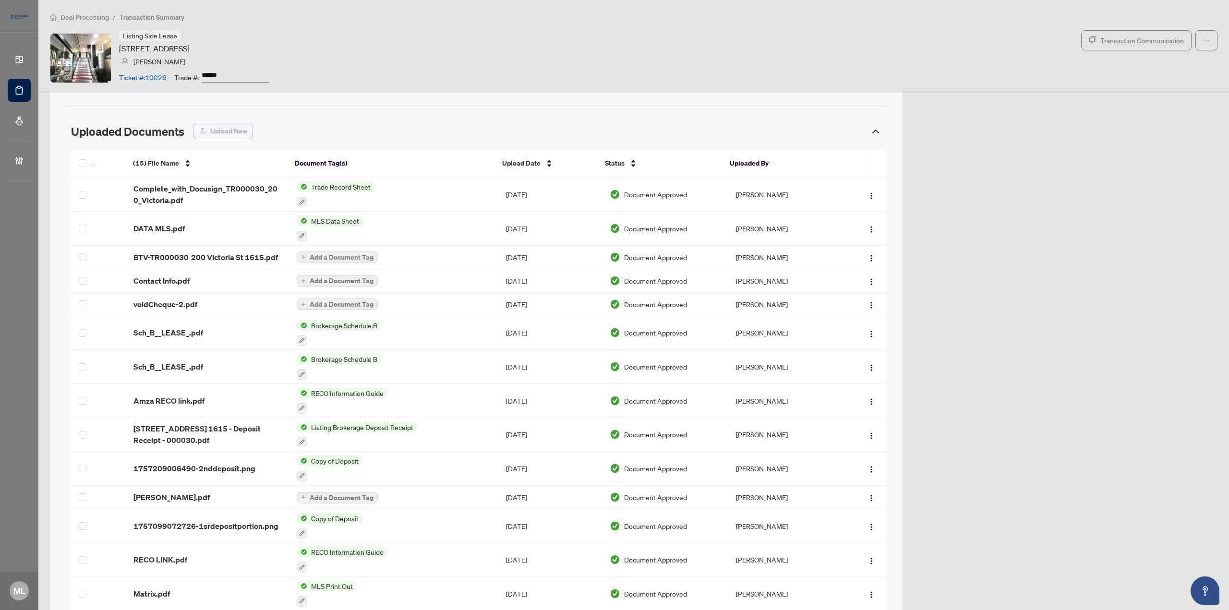
click at [225, 130] on span "Upload New" at bounding box center [228, 130] width 37 height 15
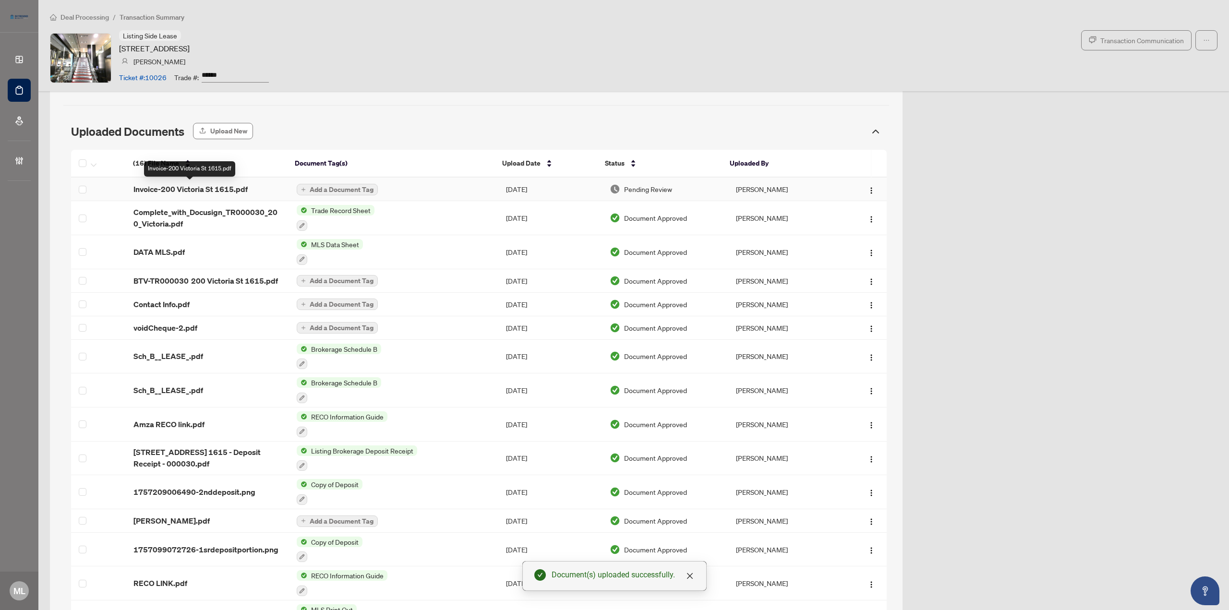
click at [201, 185] on span "Invoice-200 Victoria St 1615.pdf" at bounding box center [191, 189] width 114 height 12
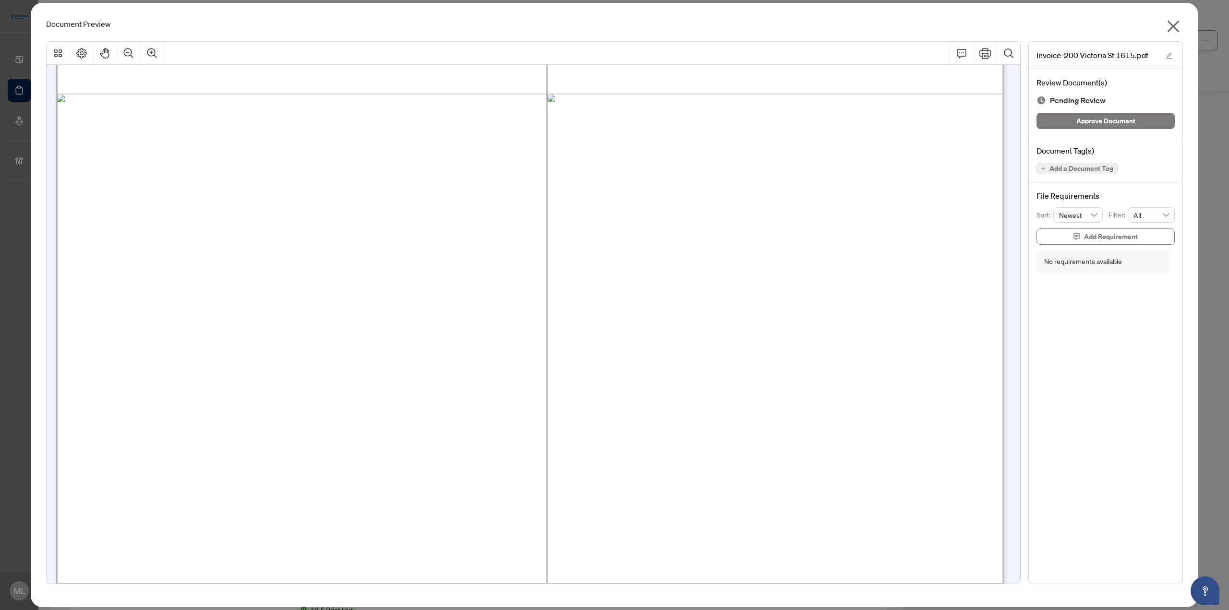
scroll to position [576, 0]
click at [1058, 170] on span "Add a Document Tag" at bounding box center [1082, 168] width 64 height 7
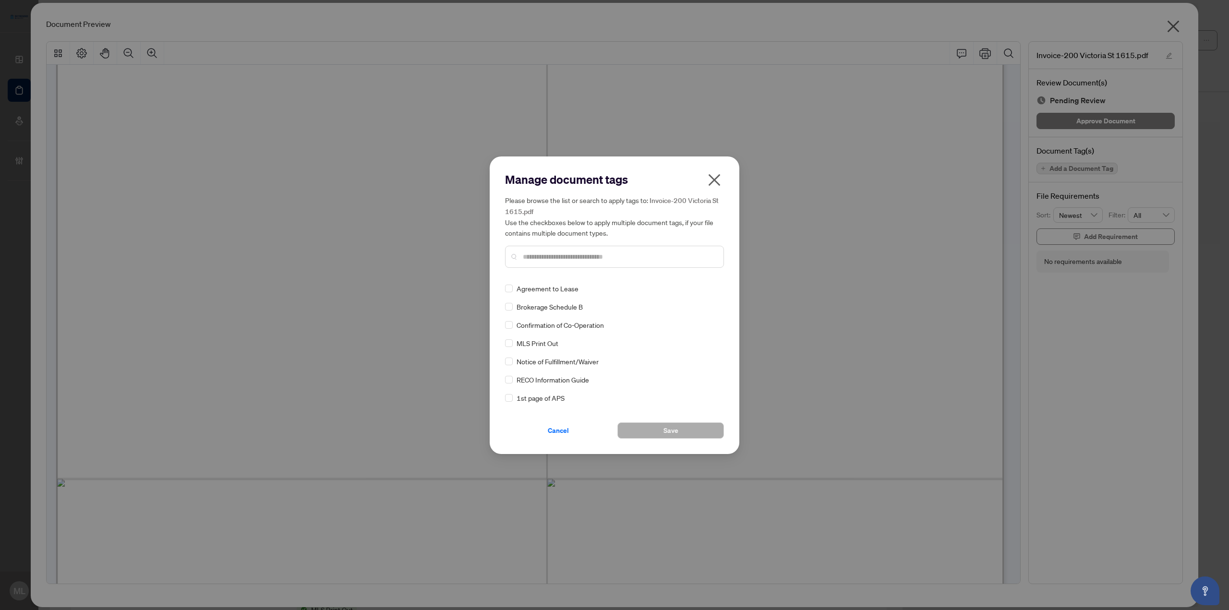
click at [662, 256] on input "text" at bounding box center [619, 257] width 193 height 11
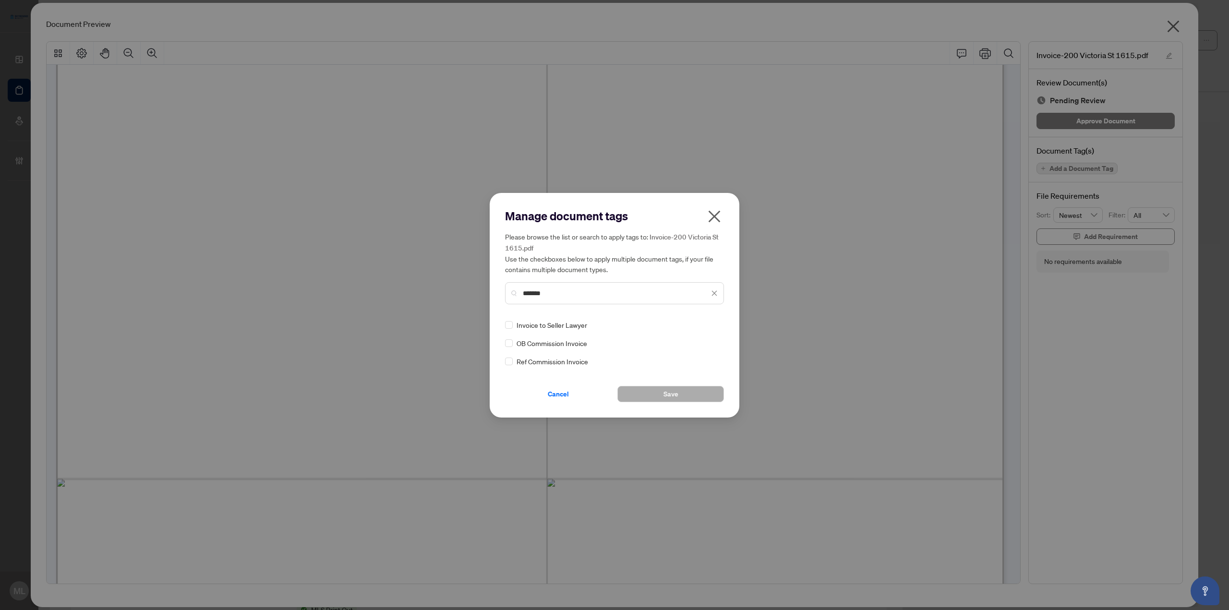
type input "*******"
click at [717, 323] on icon at bounding box center [715, 325] width 6 height 4
click at [681, 365] on div "Approved" at bounding box center [680, 371] width 73 height 15
click at [678, 392] on span "Save" at bounding box center [671, 394] width 15 height 15
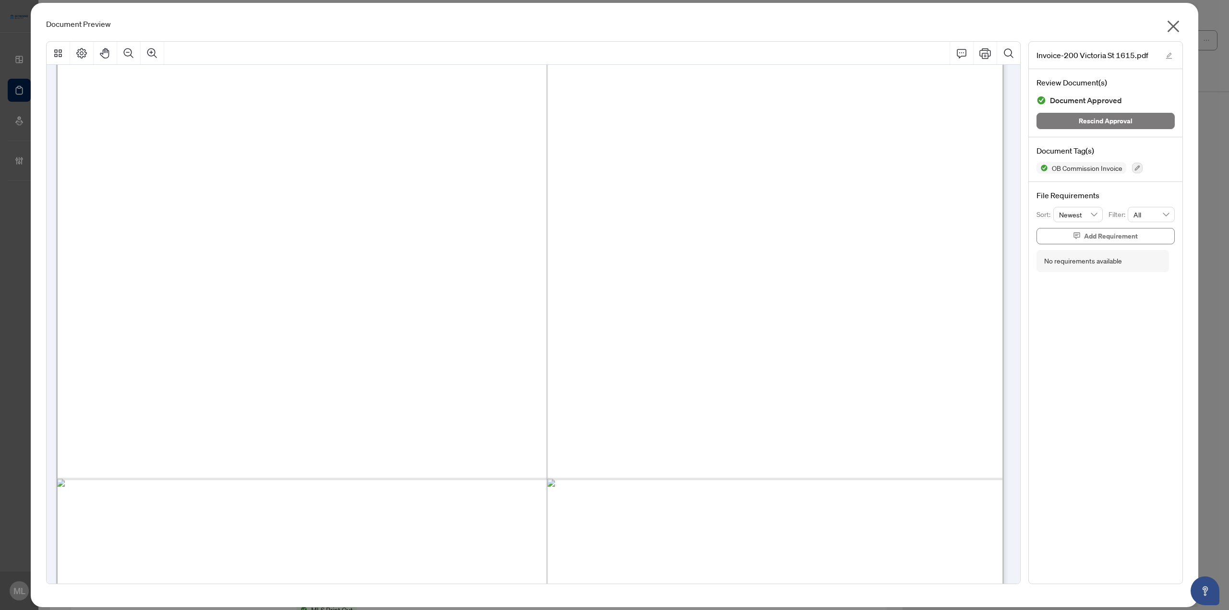
click at [1179, 27] on icon "close" at bounding box center [1173, 26] width 15 height 15
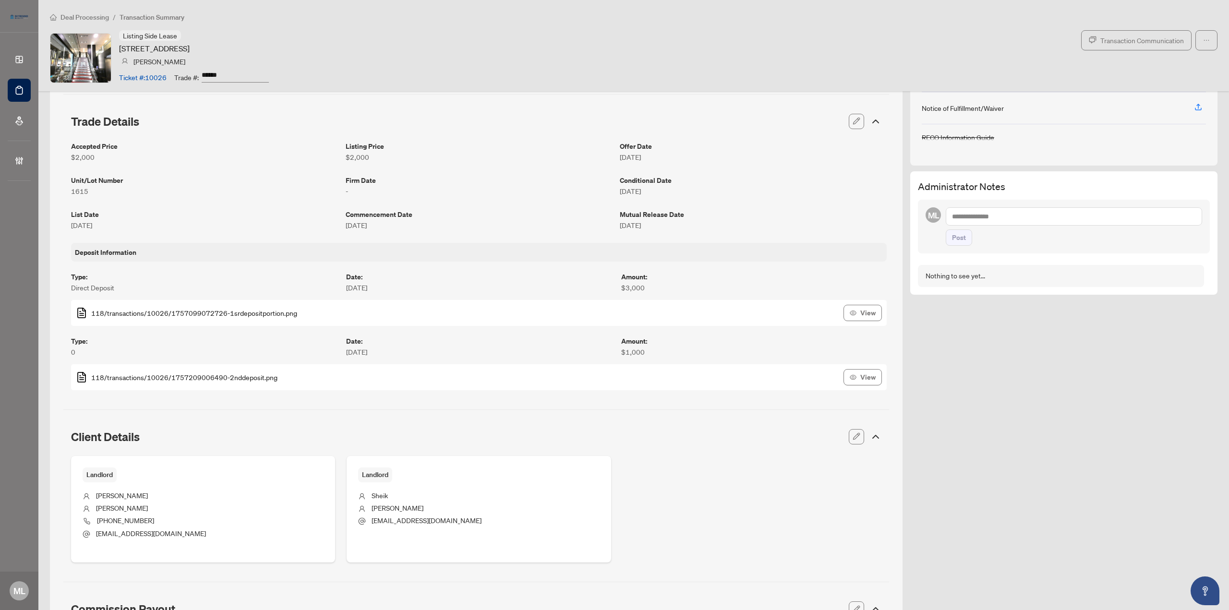
scroll to position [0, 0]
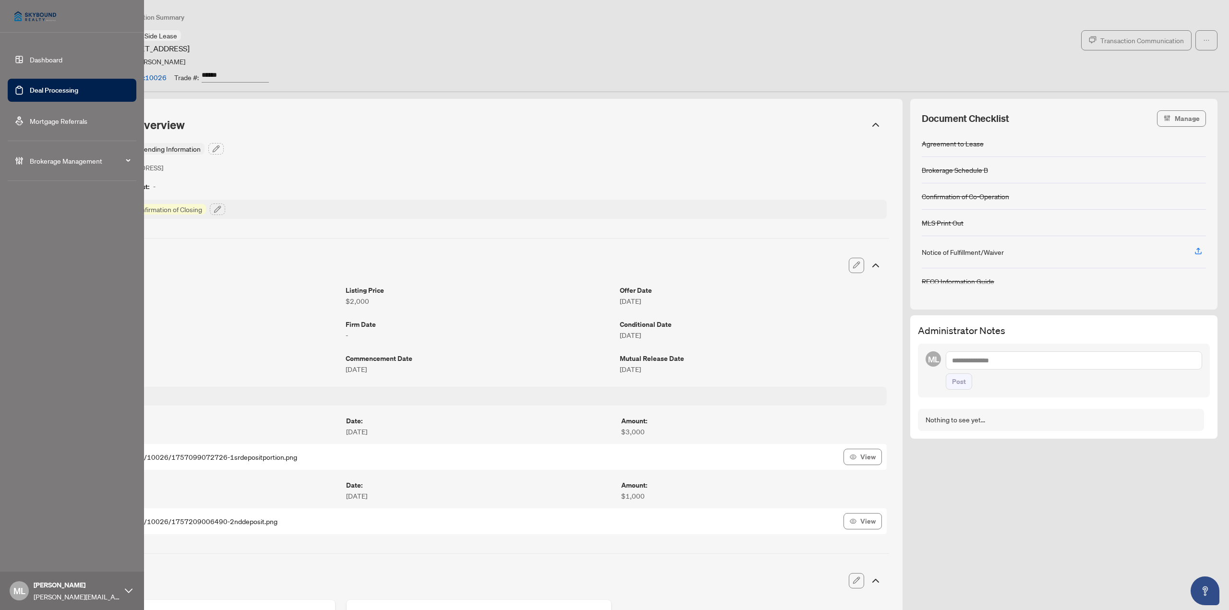
click at [39, 92] on link "Deal Processing" at bounding box center [54, 90] width 49 height 9
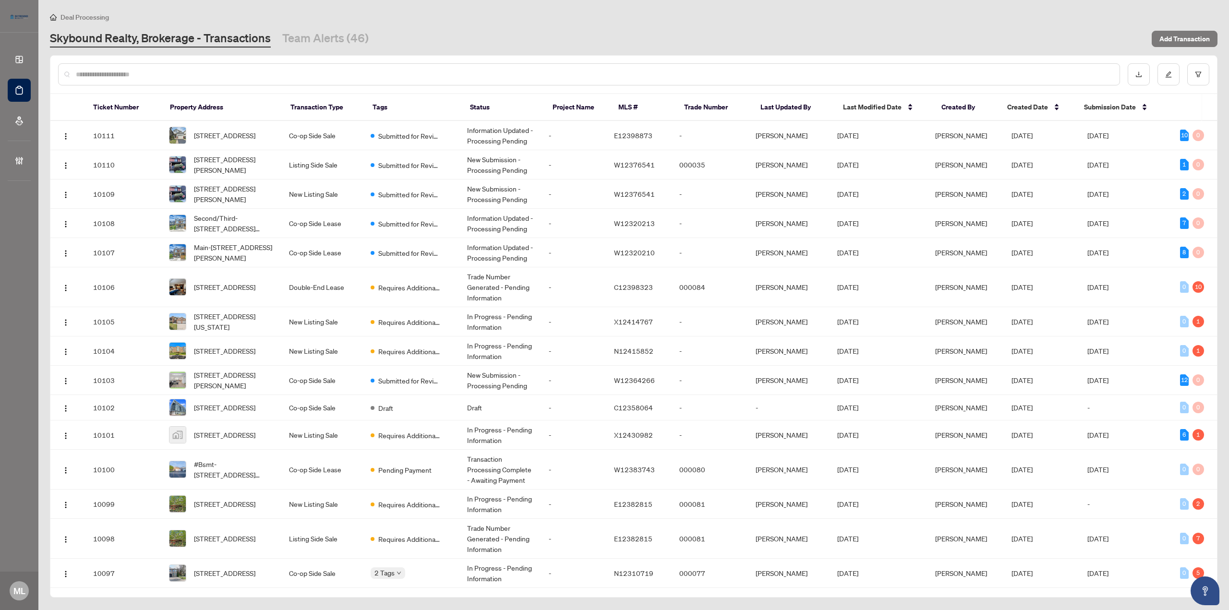
click at [171, 64] on div at bounding box center [589, 74] width 1062 height 22
click at [172, 70] on input "text" at bounding box center [594, 74] width 1036 height 11
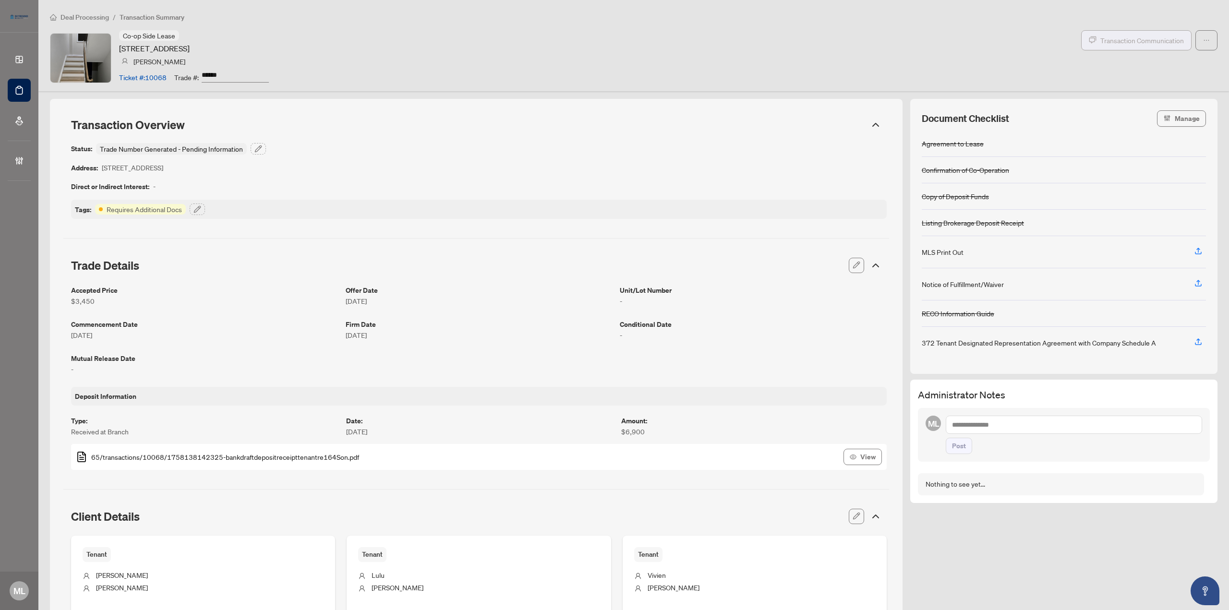
click at [1139, 43] on span "Transaction Communication" at bounding box center [1143, 40] width 84 height 11
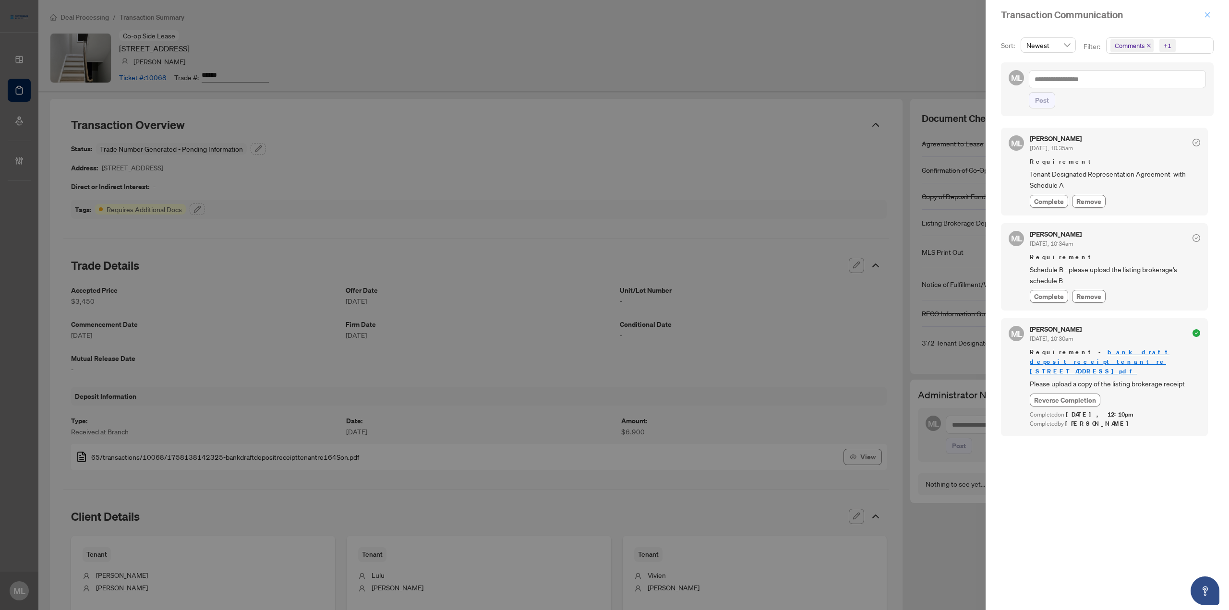
click at [1206, 15] on icon "close" at bounding box center [1207, 15] width 7 height 7
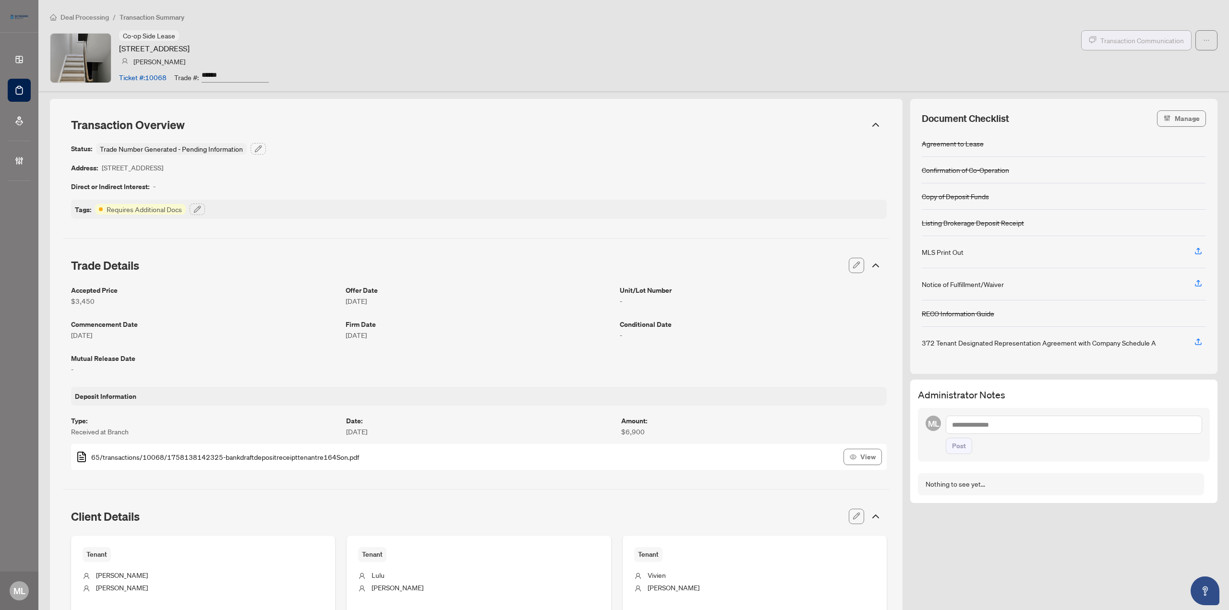
click at [1129, 36] on span "Transaction Communication" at bounding box center [1143, 40] width 84 height 11
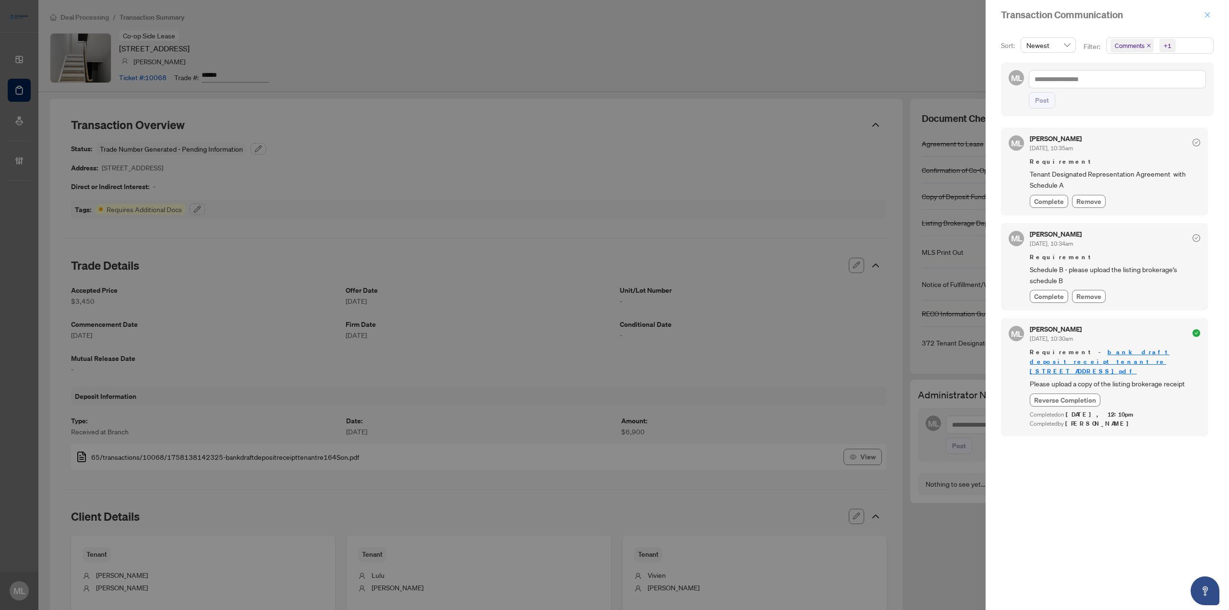
click at [1209, 13] on icon "close" at bounding box center [1207, 15] width 7 height 7
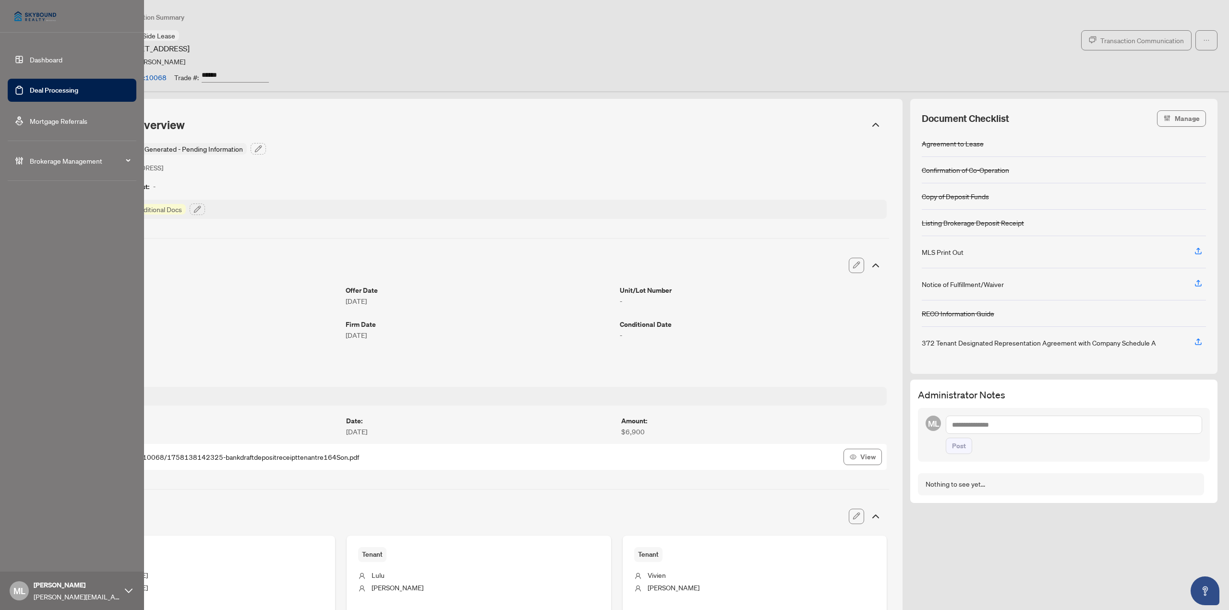
click at [48, 95] on link "Deal Processing" at bounding box center [54, 90] width 49 height 9
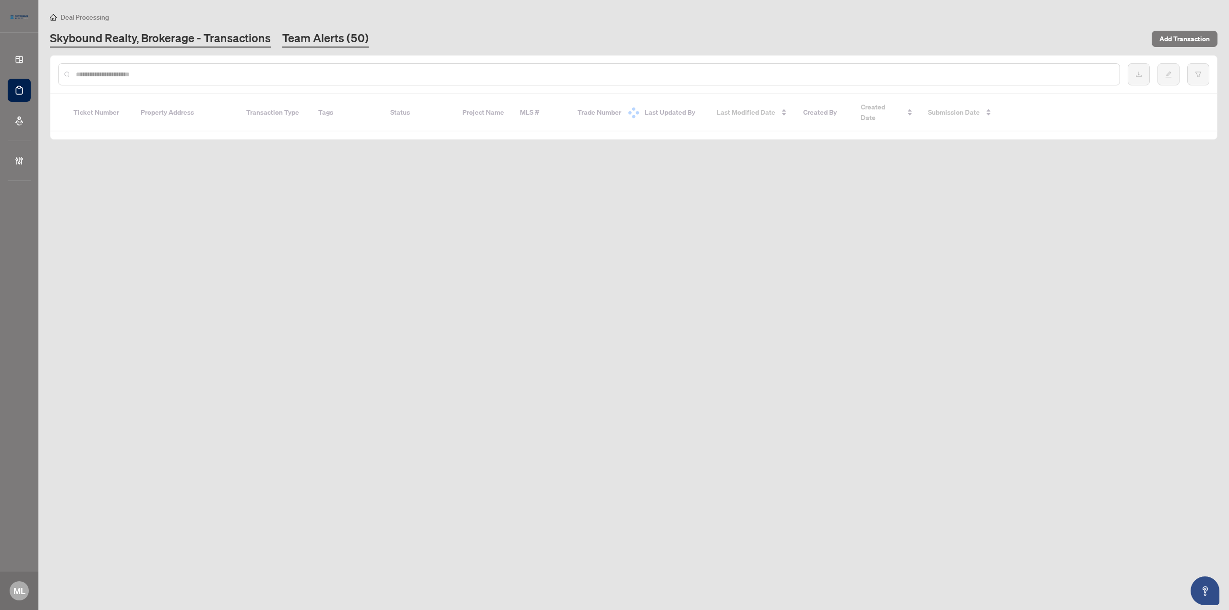
click at [304, 38] on link "Team Alerts (50)" at bounding box center [325, 38] width 86 height 17
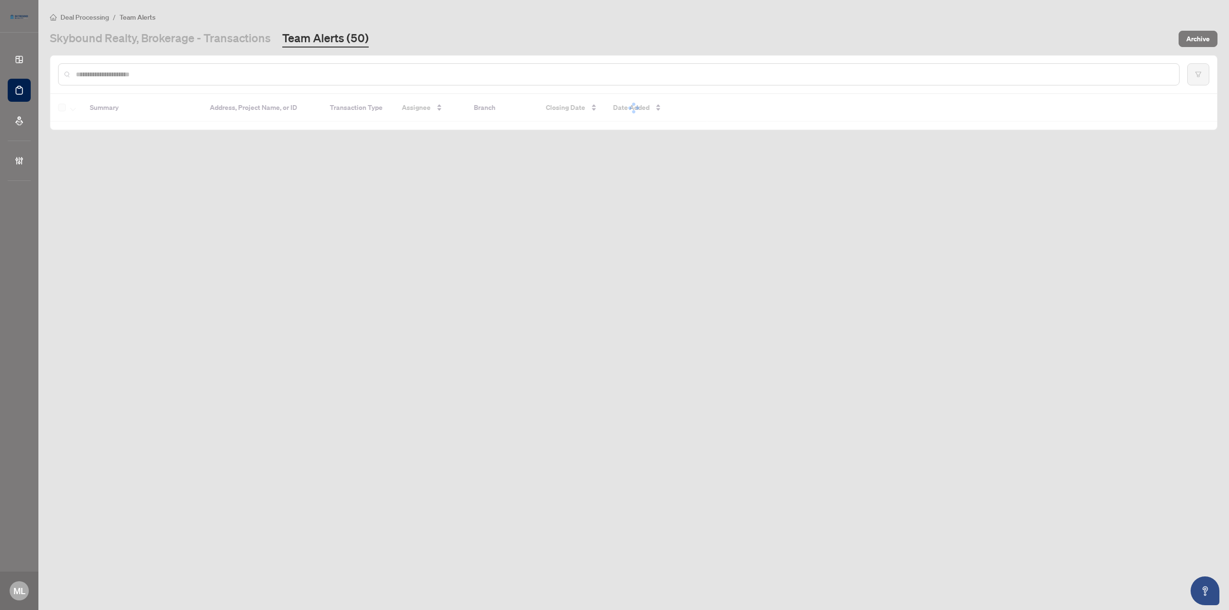
click at [255, 71] on input "text" at bounding box center [624, 74] width 1096 height 11
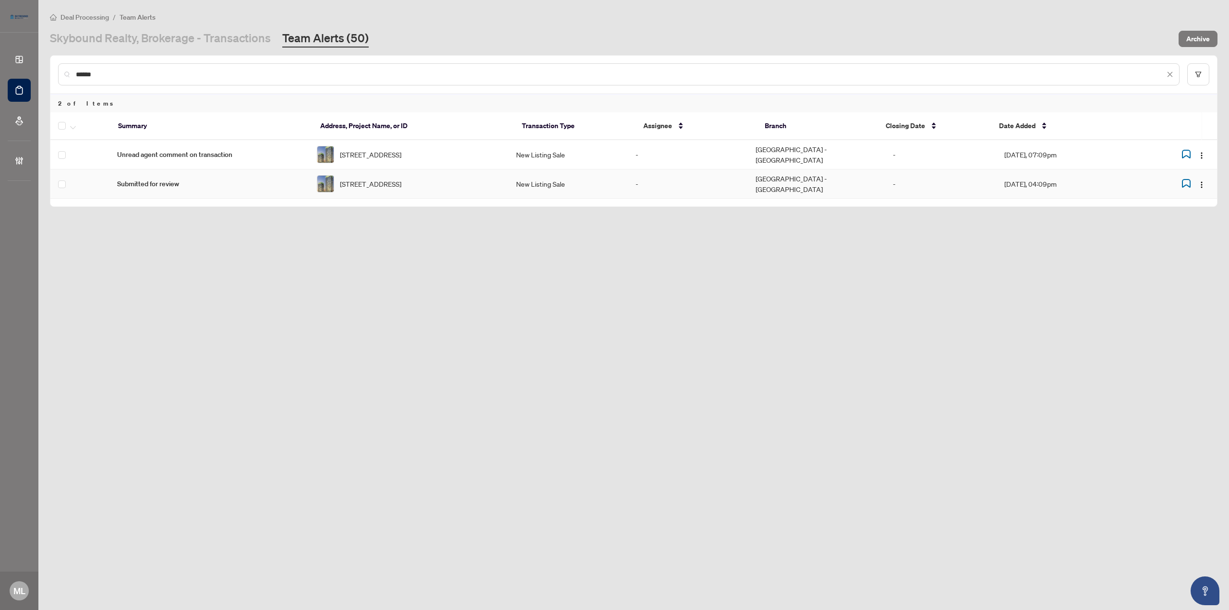
type input "******"
click at [75, 129] on span "button" at bounding box center [73, 126] width 6 height 11
click at [104, 207] on span "Complete Item" at bounding box center [105, 204] width 60 height 11
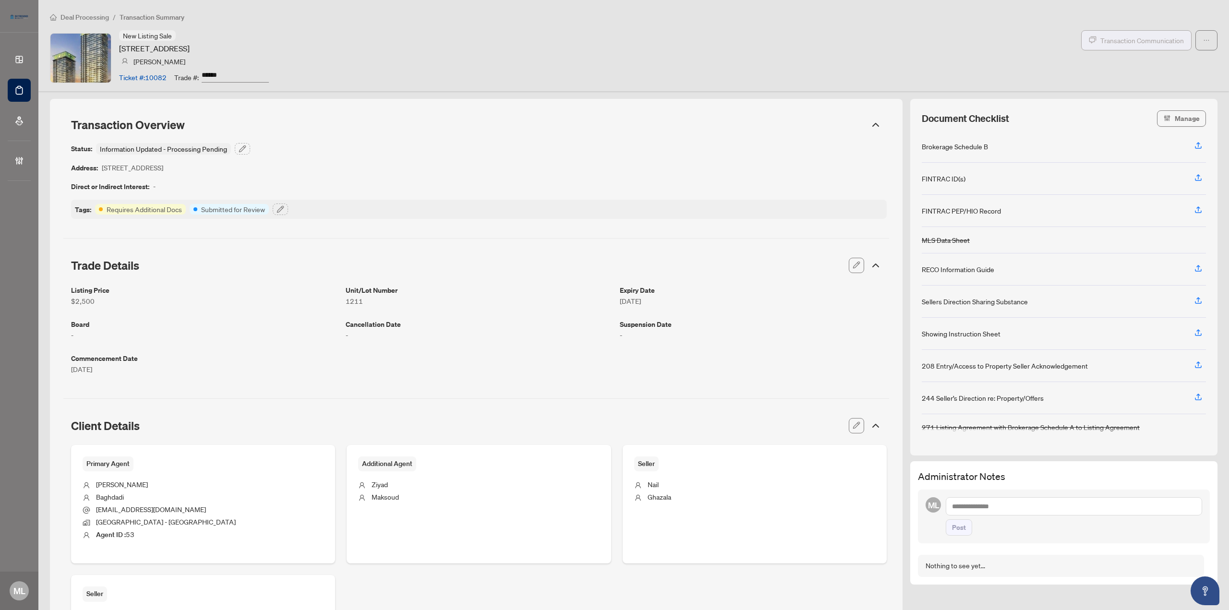
click at [1126, 35] on span "Transaction Communication" at bounding box center [1143, 40] width 84 height 11
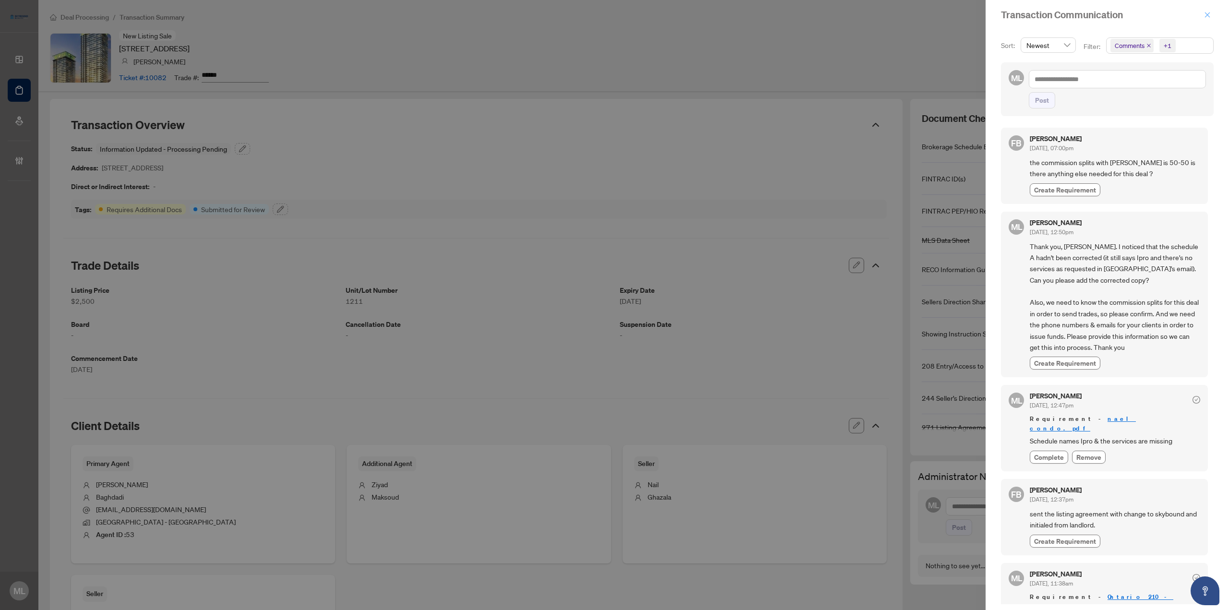
click at [1206, 15] on icon "close" at bounding box center [1207, 15] width 7 height 7
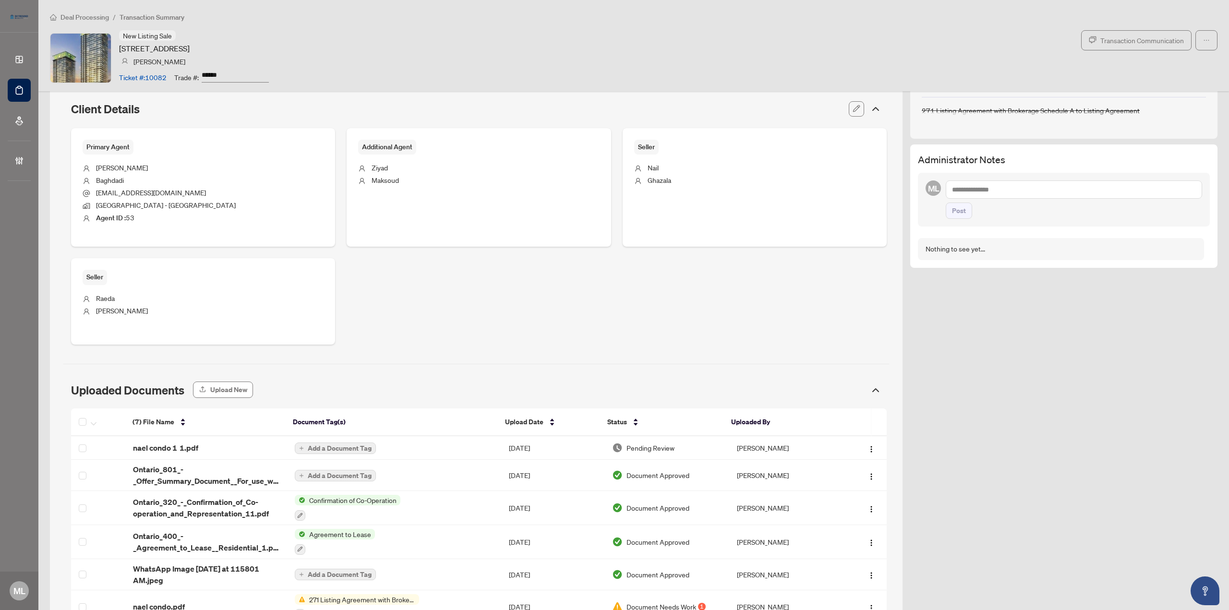
scroll to position [400, 0]
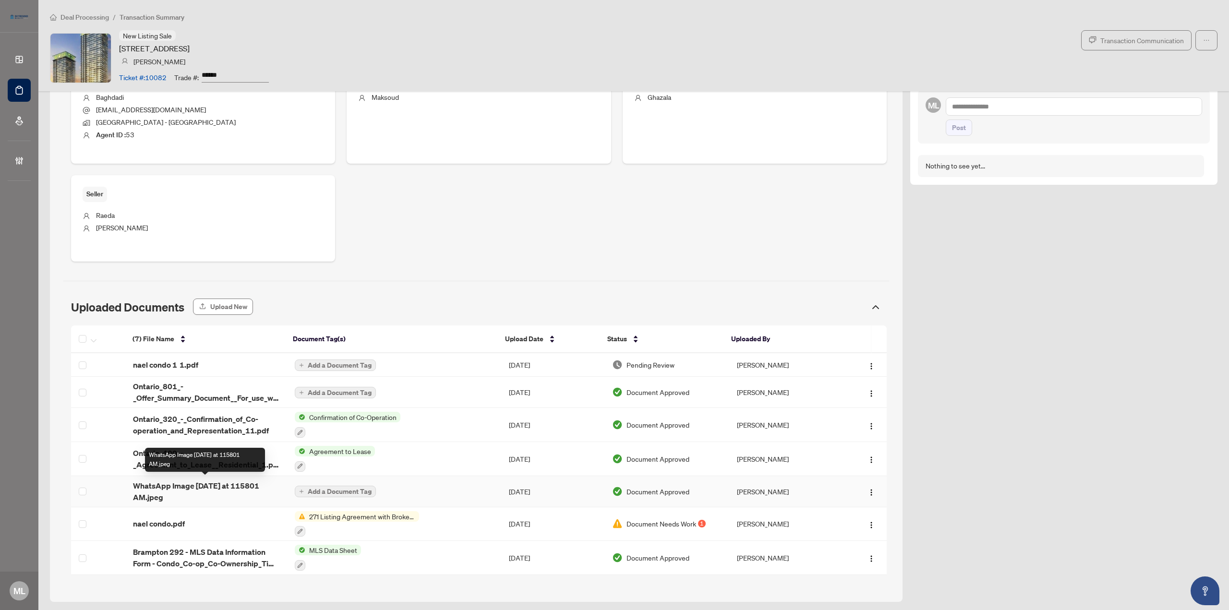
click at [216, 482] on span "WhatsApp Image [DATE] at 115801 AM.jpeg" at bounding box center [206, 491] width 146 height 23
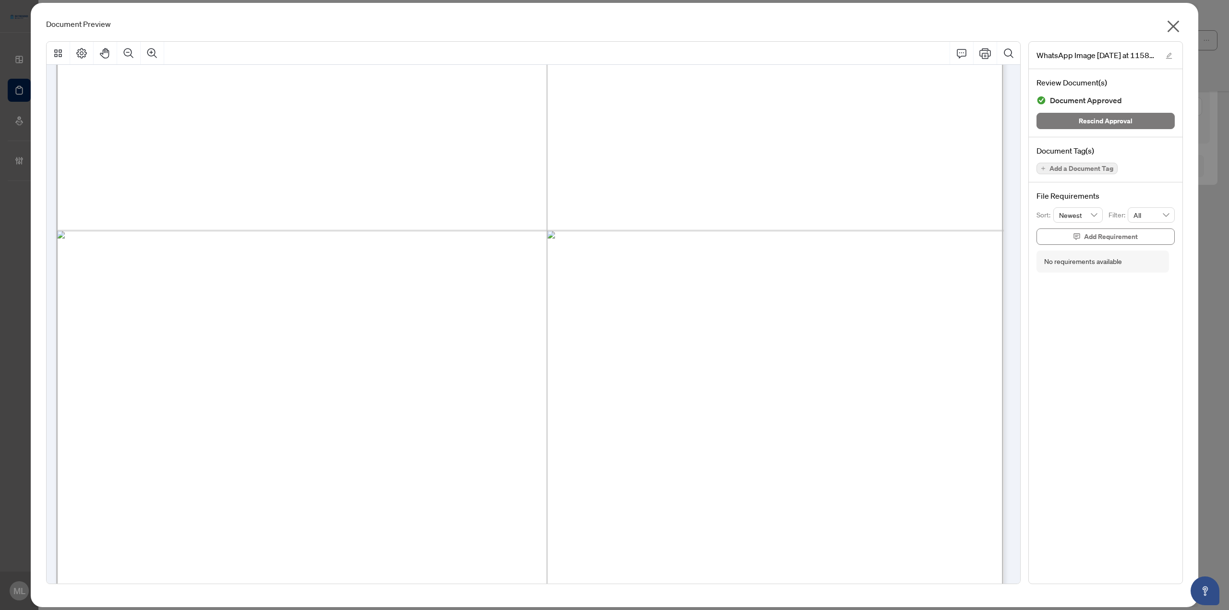
scroll to position [336, 0]
click at [1176, 23] on icon "close" at bounding box center [1173, 26] width 15 height 15
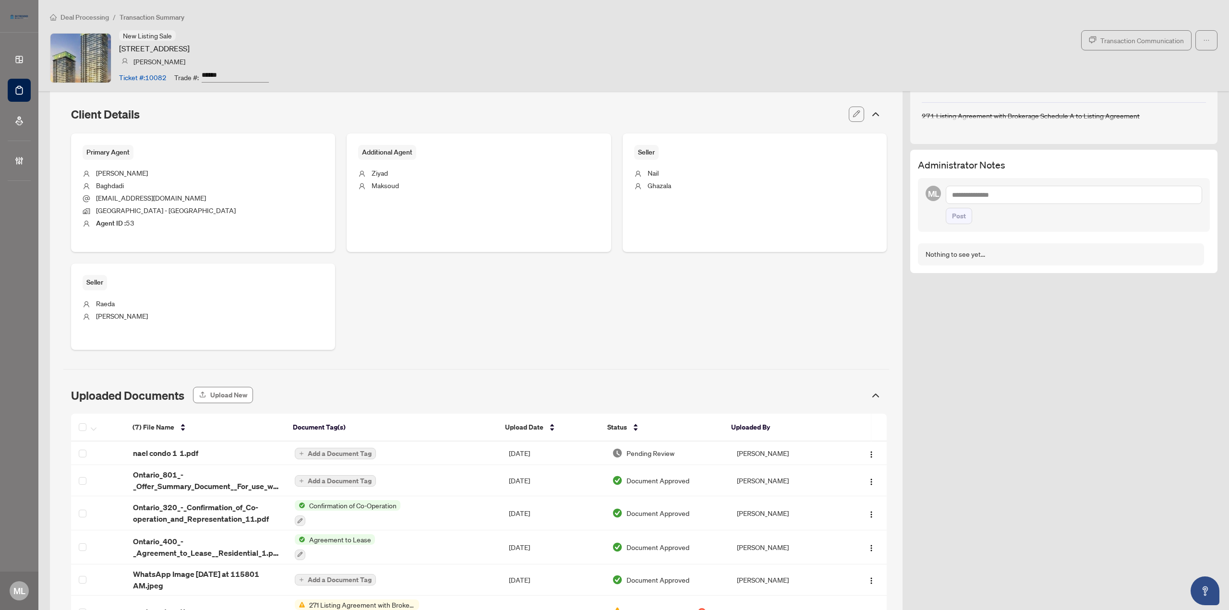
scroll to position [384, 0]
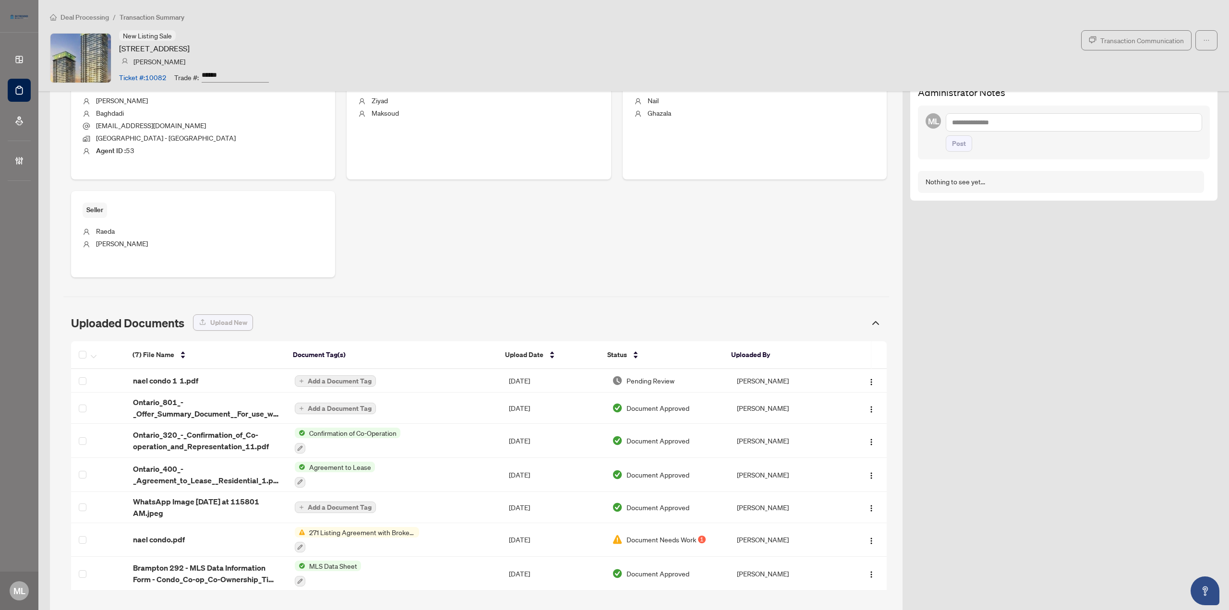
click at [231, 321] on span "Upload New" at bounding box center [228, 322] width 37 height 15
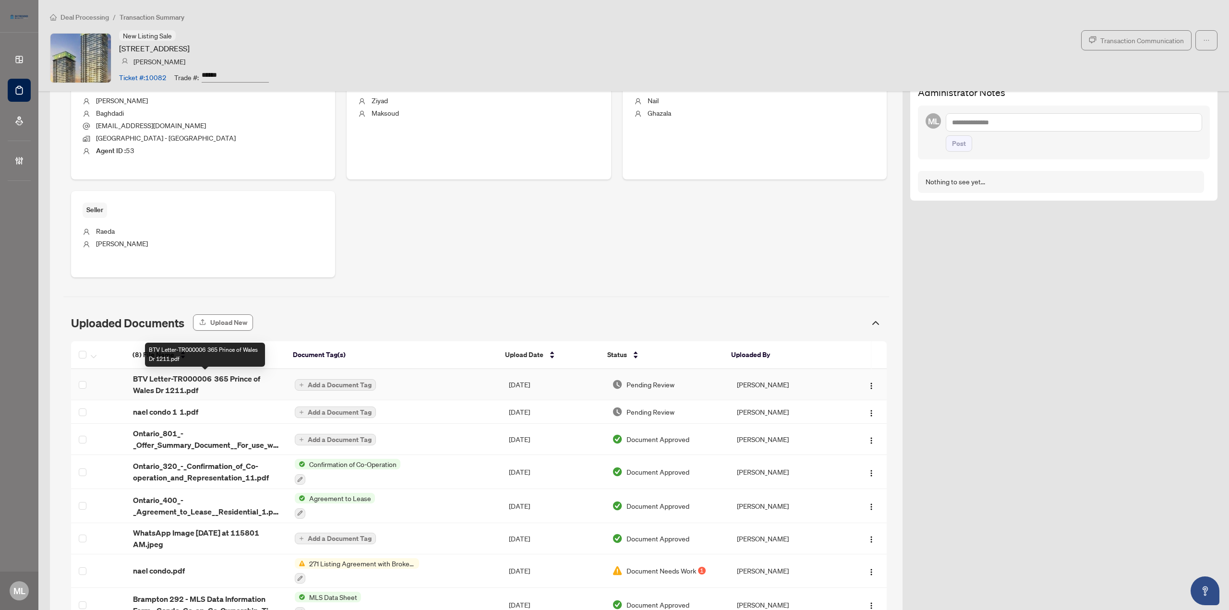
click at [212, 379] on span "BTV Letter-TR000006 365 Prince of Wales Dr 1211.pdf" at bounding box center [206, 384] width 146 height 23
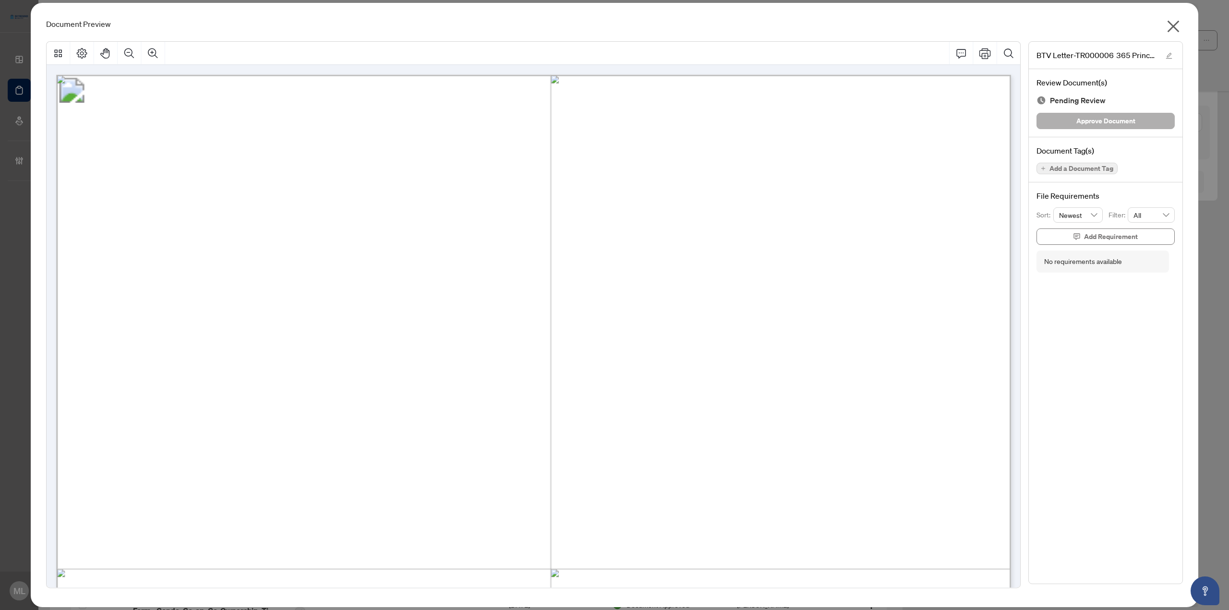
click at [1103, 119] on span "Approve Document" at bounding box center [1106, 120] width 59 height 15
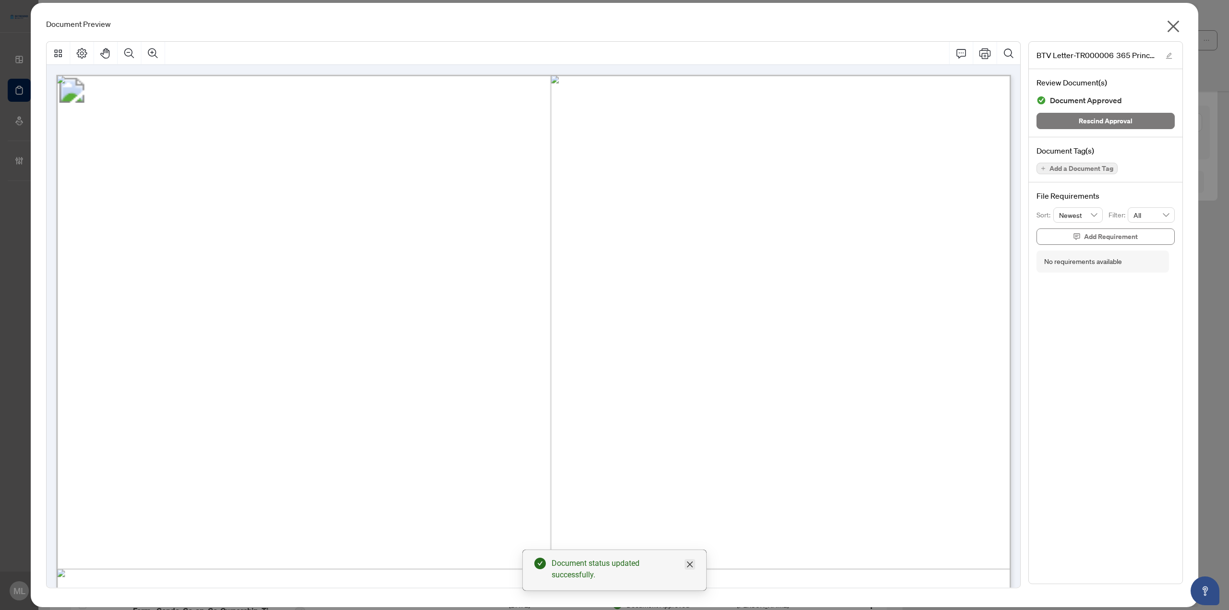
click at [690, 568] on icon "close" at bounding box center [690, 565] width 6 height 6
click at [1174, 31] on icon "close" at bounding box center [1173, 26] width 15 height 15
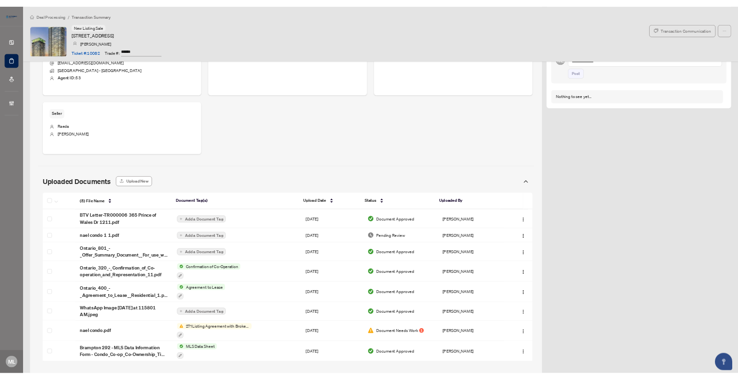
scroll to position [431, 0]
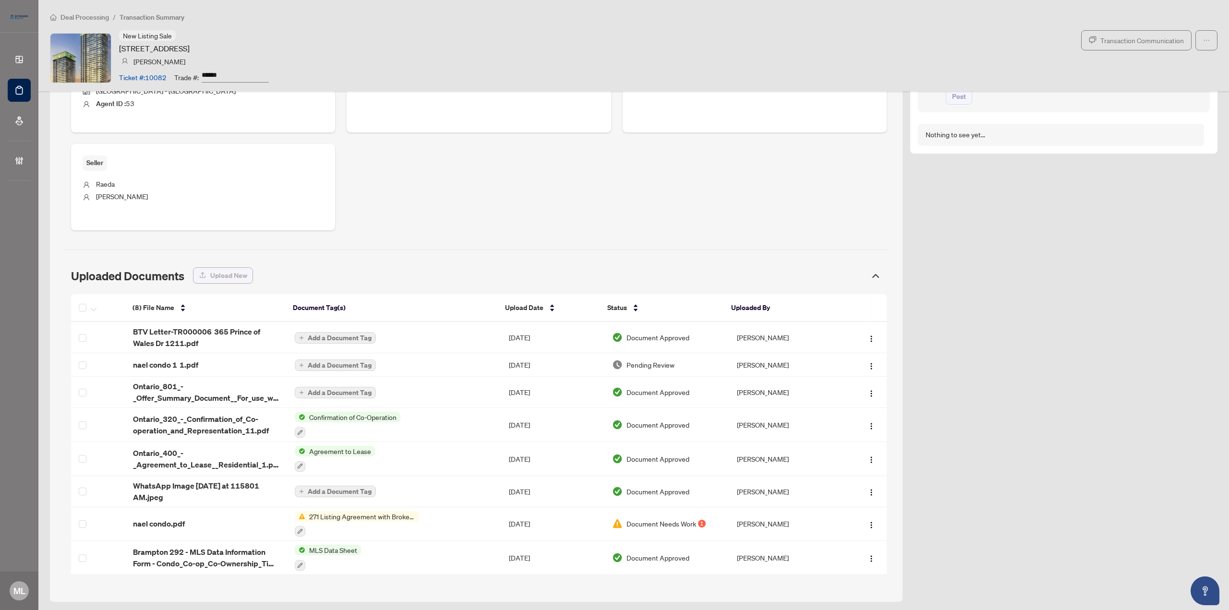
click at [220, 272] on span "Upload New" at bounding box center [228, 275] width 37 height 15
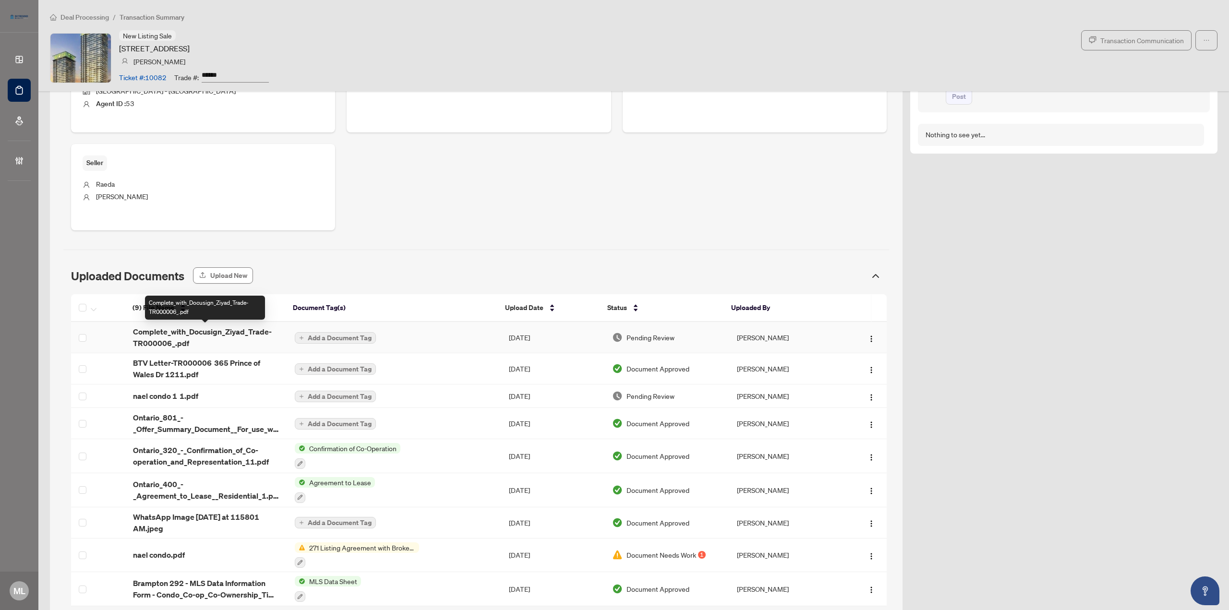
click at [223, 330] on div "(9) File Name Document Tag(s) Upload Date Status Uploaded By (9) File Name Docu…" at bounding box center [479, 450] width 816 height 312
click at [160, 336] on span "Complete_with_Docusign_Ziyad_Trade-TR000006_.pdf" at bounding box center [206, 337] width 146 height 23
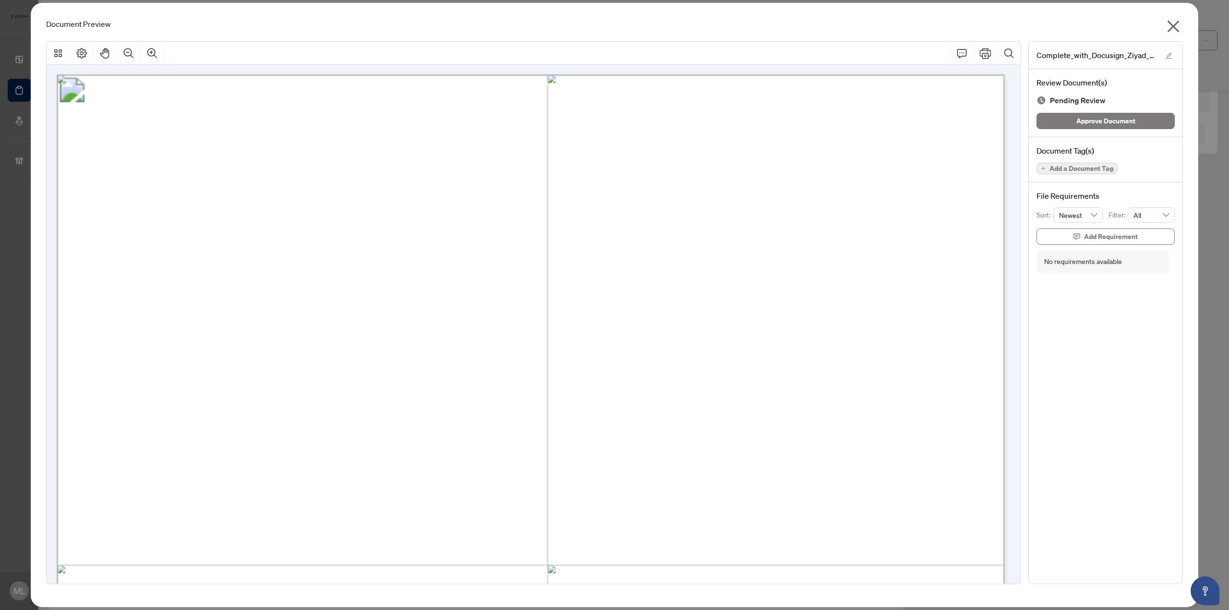
click at [1062, 169] on span "Add a Document Tag" at bounding box center [1082, 168] width 64 height 7
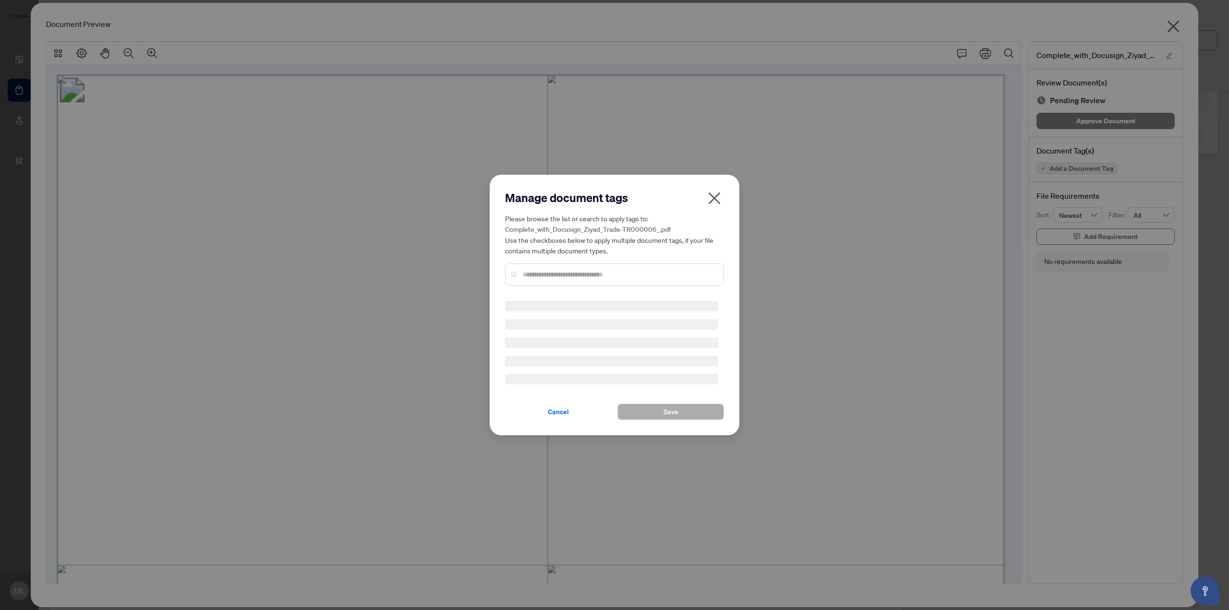
click at [554, 278] on div "Manage document tags Please browse the list or search to apply tags to: Complet…" at bounding box center [614, 305] width 219 height 230
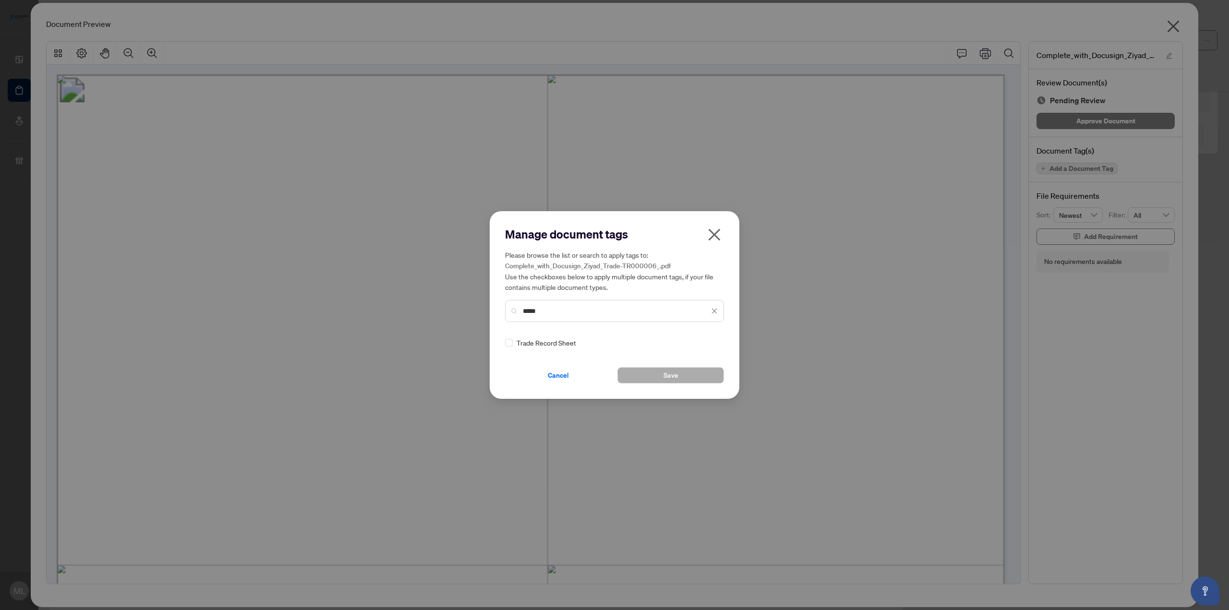
type input "*****"
click at [712, 342] on icon at bounding box center [715, 342] width 6 height 3
click at [677, 386] on div "Approved" at bounding box center [676, 390] width 61 height 11
click at [679, 379] on button "Save" at bounding box center [671, 375] width 107 height 16
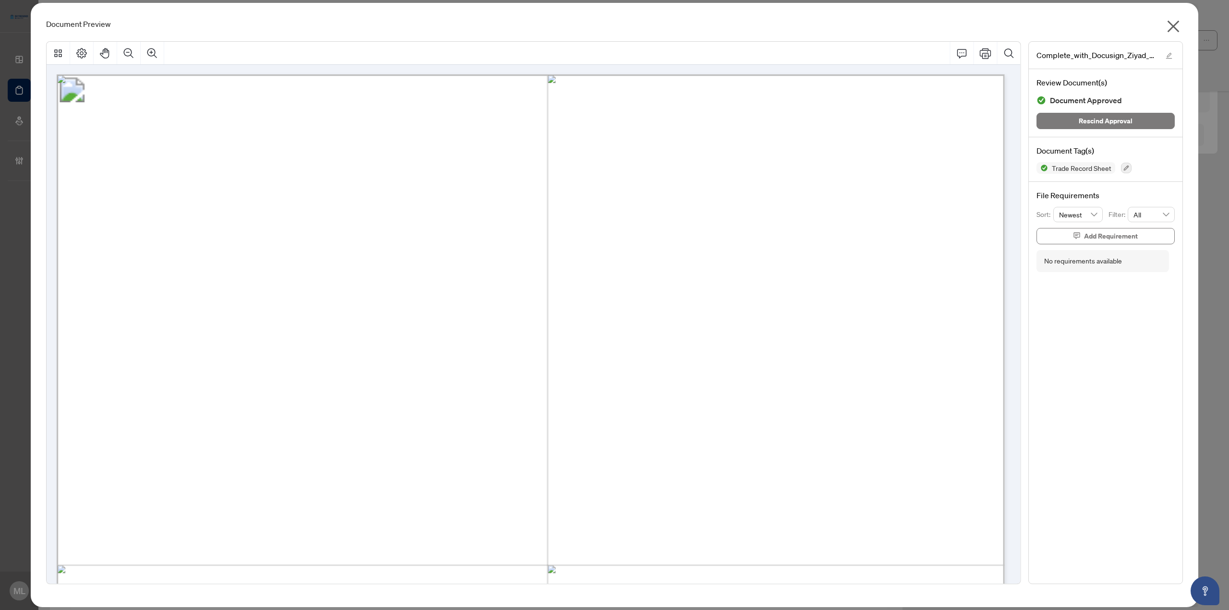
click at [1172, 27] on icon "close" at bounding box center [1173, 26] width 15 height 15
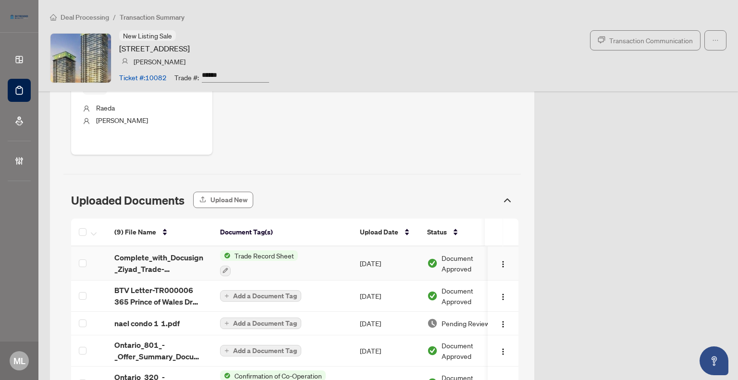
scroll to position [505, 0]
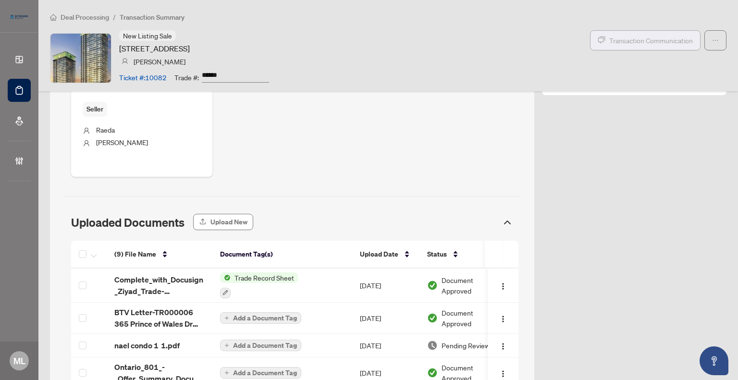
click at [619, 36] on span "Transaction Communication" at bounding box center [651, 40] width 84 height 11
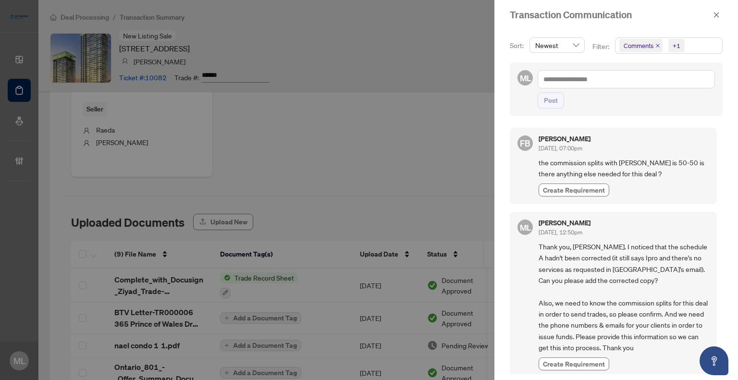
click at [465, 57] on div at bounding box center [369, 190] width 738 height 380
click at [715, 16] on icon "close" at bounding box center [716, 15] width 7 height 7
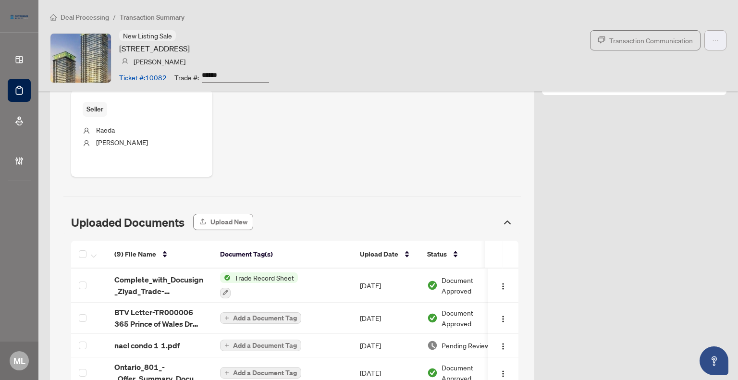
click at [704, 36] on button "button" at bounding box center [715, 40] width 22 height 20
drag, startPoint x: 439, startPoint y: 35, endPoint x: 449, endPoint y: 31, distance: 10.3
click at [446, 34] on div "New Listing Sale [STREET_ADDRESS] [PERSON_NAME] Ticket #: 10082 Trade #: ******…" at bounding box center [388, 57] width 676 height 55
